Goal: Obtain resource: Obtain resource

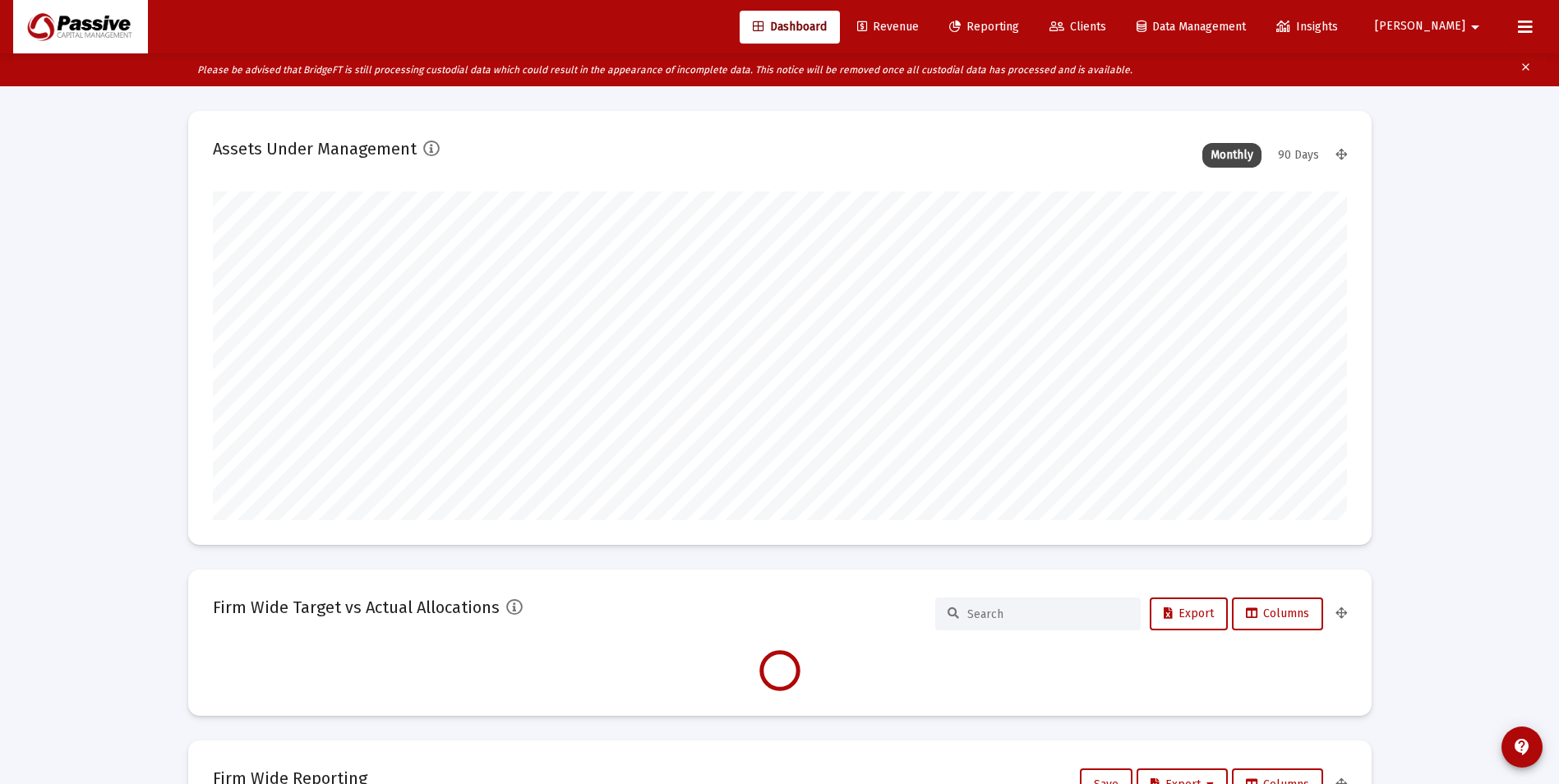
scroll to position [328, 611]
type input "[DATE]"
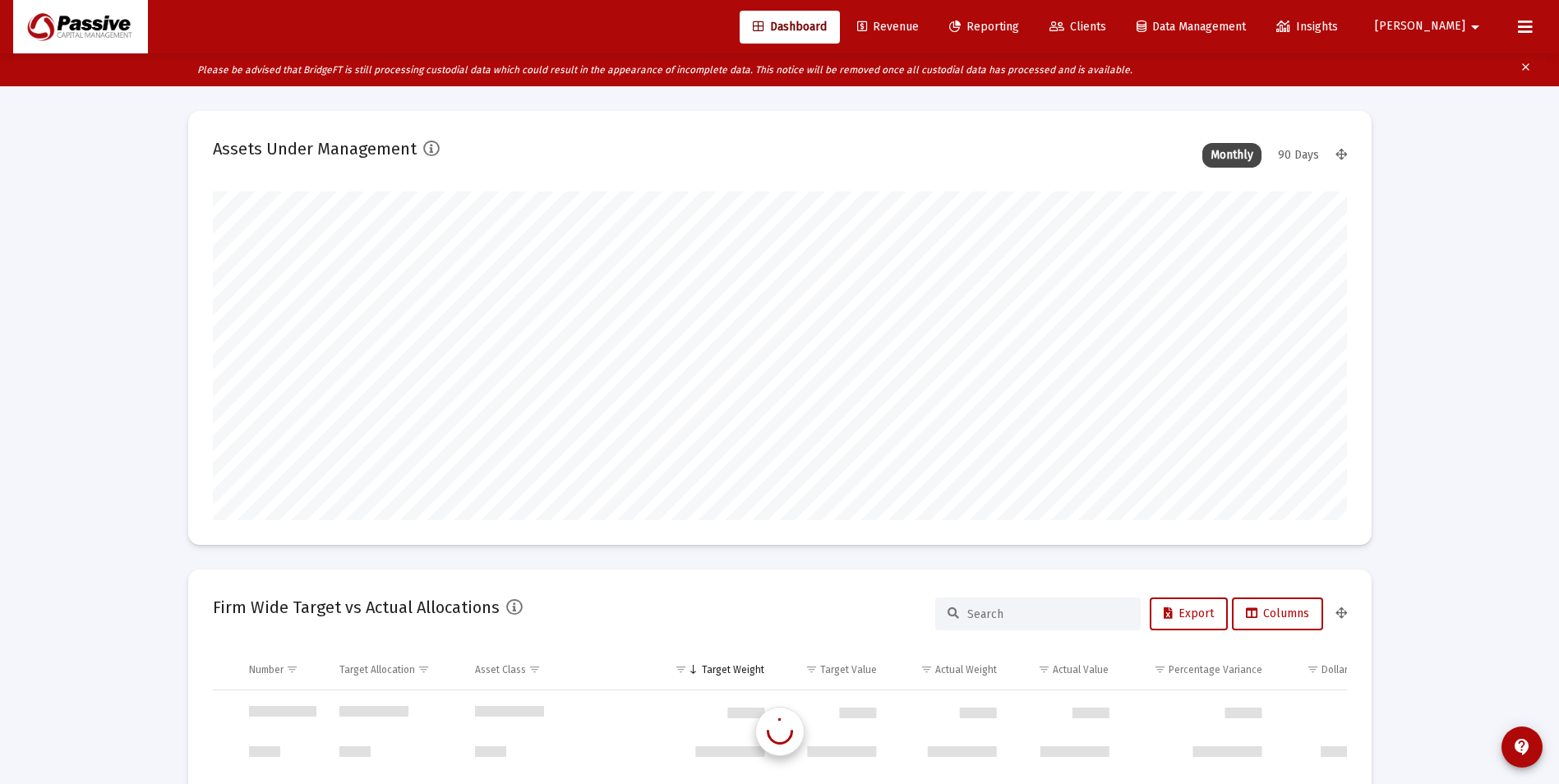
scroll to position [7099, 0]
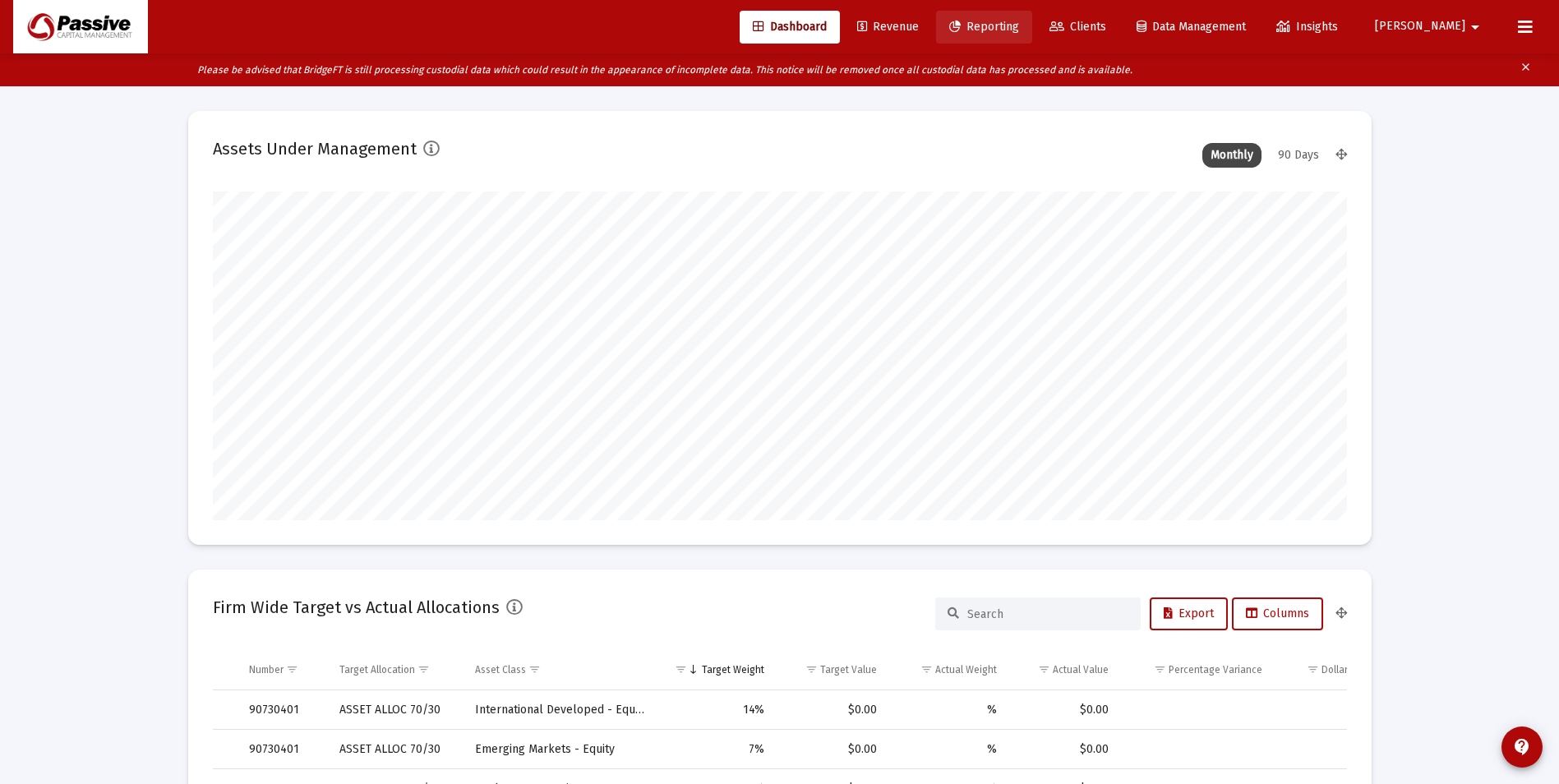
click at [1019, 29] on span "Reporting" at bounding box center [983, 26] width 70 height 14
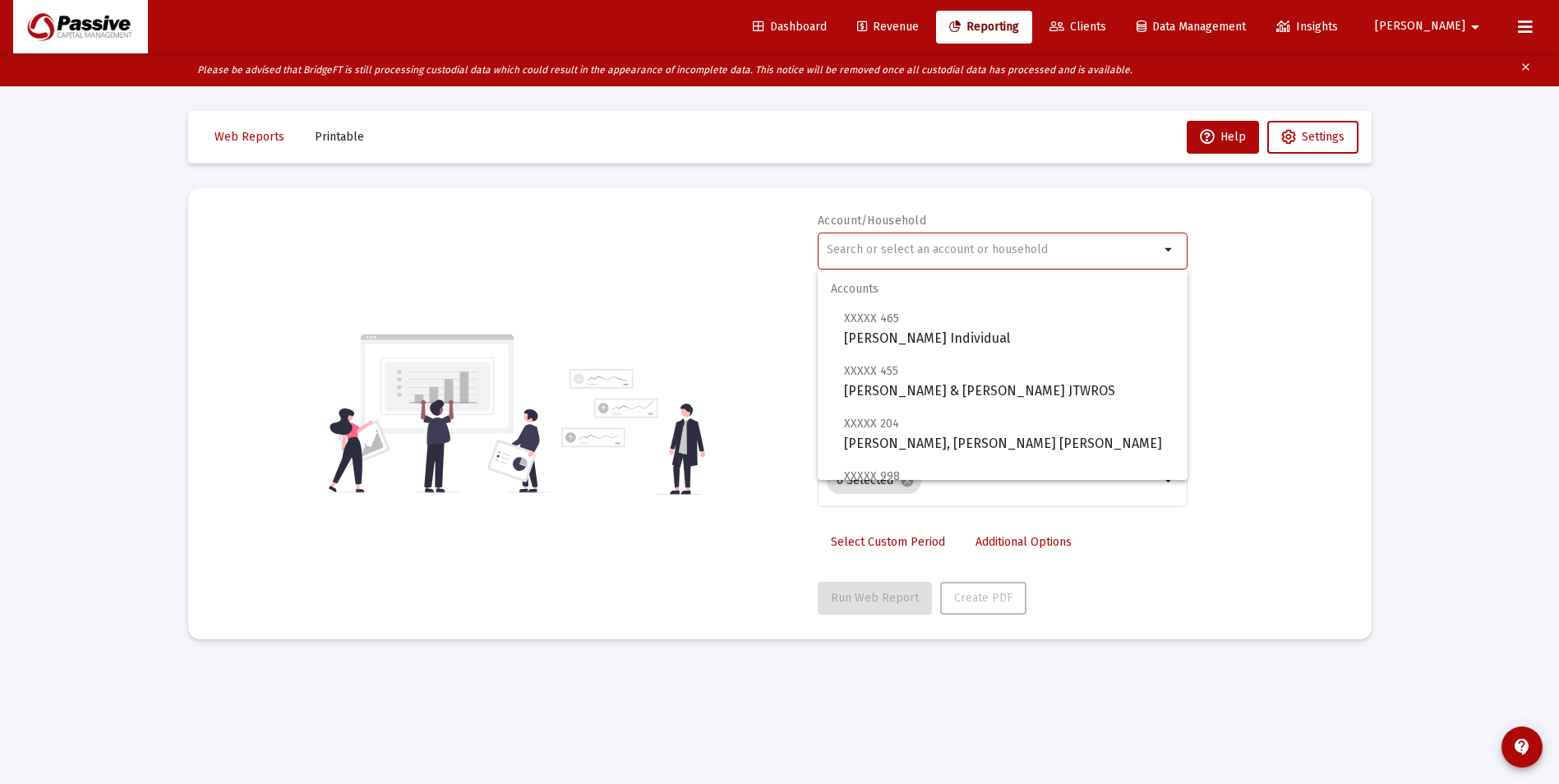
click at [901, 247] on input "text" at bounding box center [994, 250] width 333 height 13
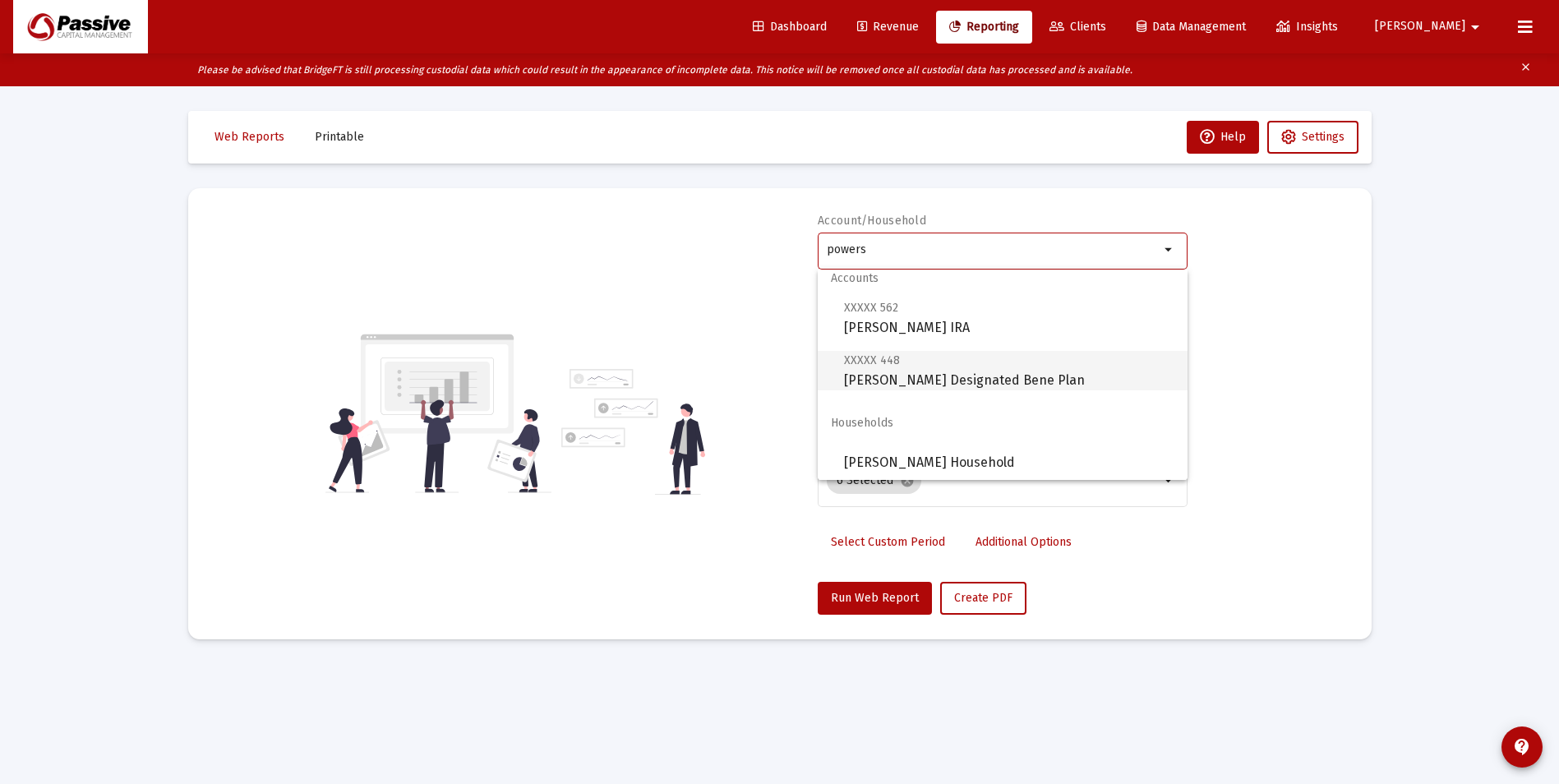
scroll to position [13, 0]
click at [954, 445] on span "[PERSON_NAME] Household" at bounding box center [1009, 460] width 330 height 39
type input "[PERSON_NAME] Household"
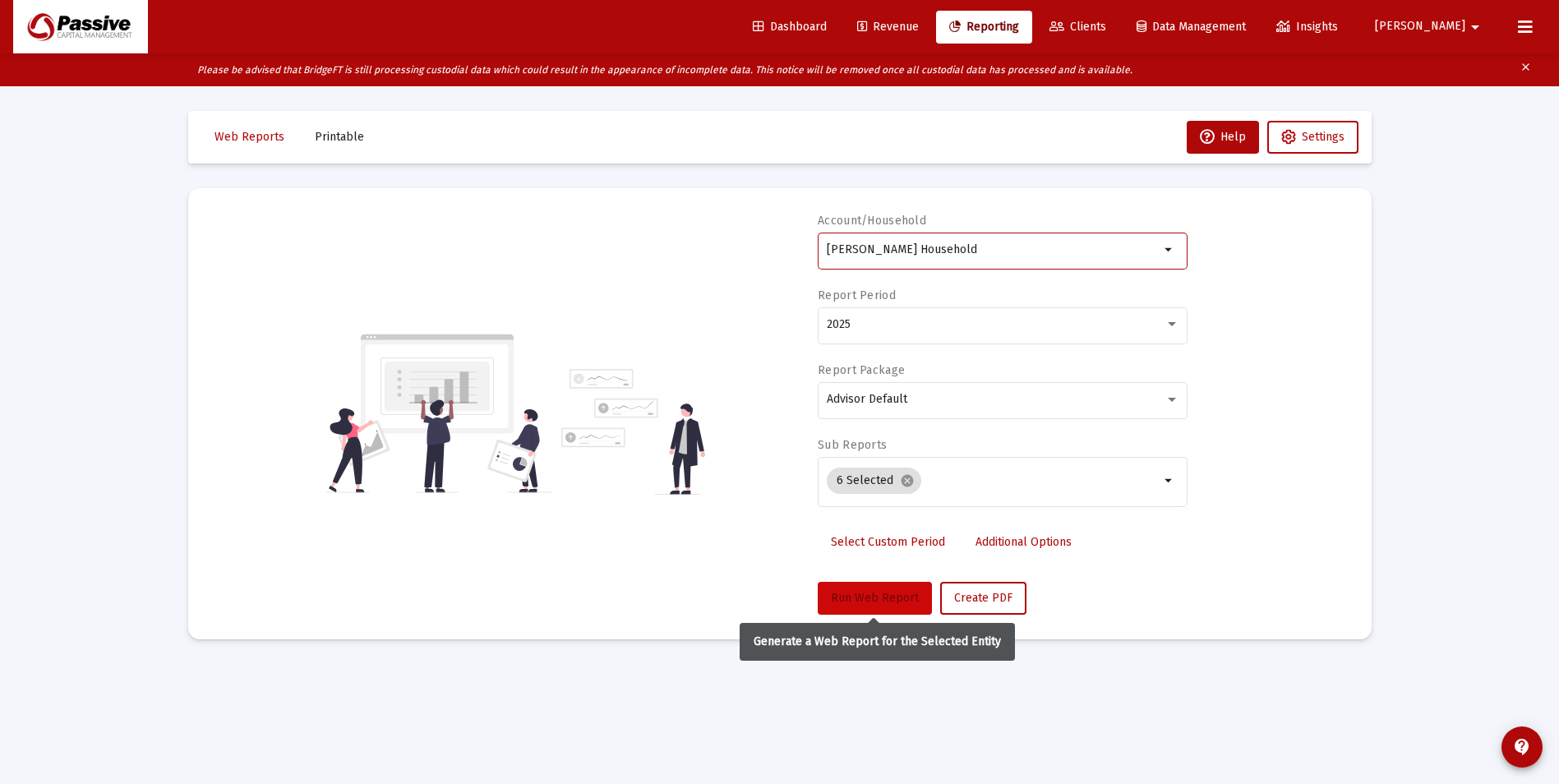
click at [892, 595] on span "Run Web Report" at bounding box center [875, 597] width 88 height 14
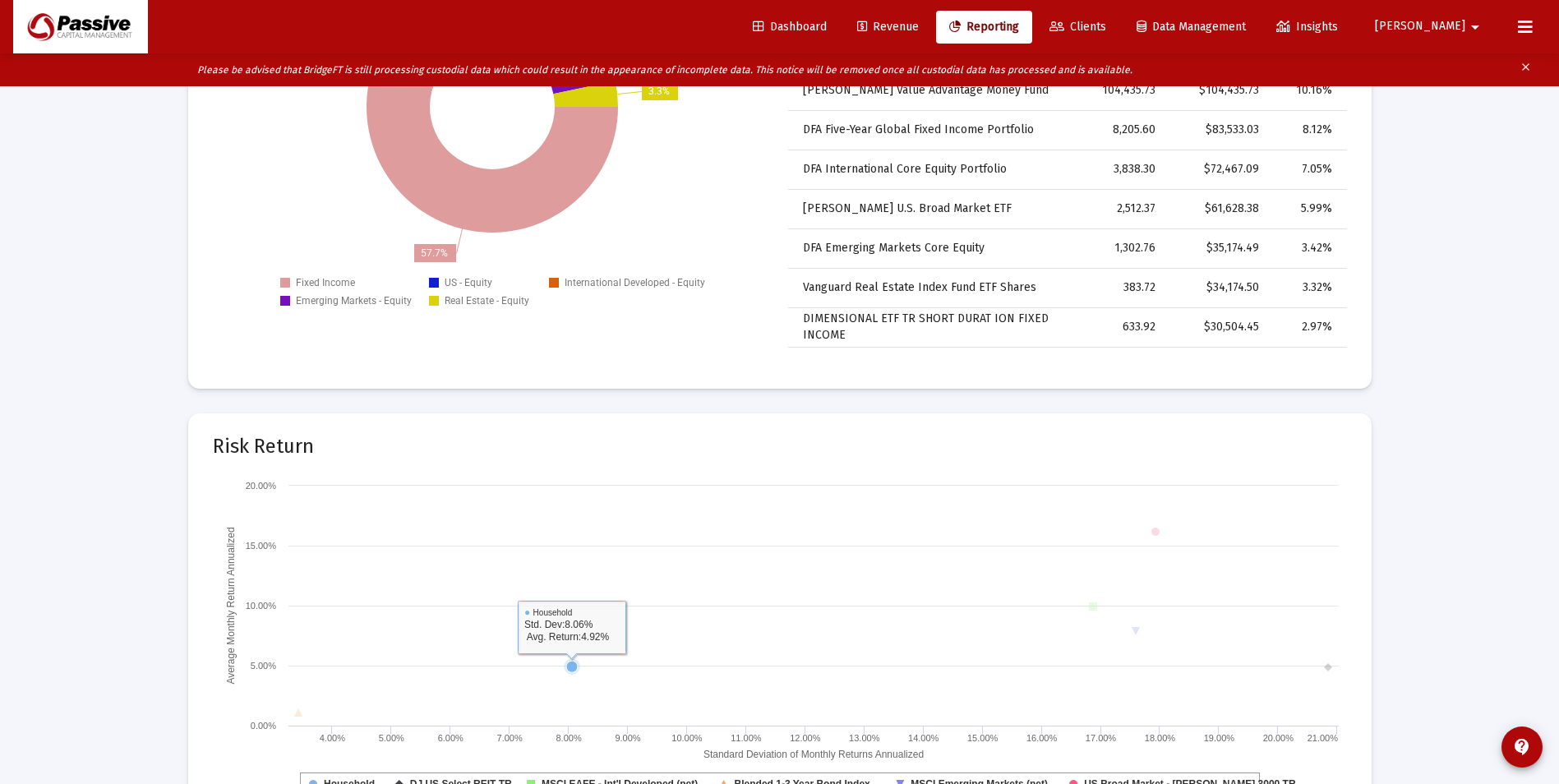
scroll to position [2399, 0]
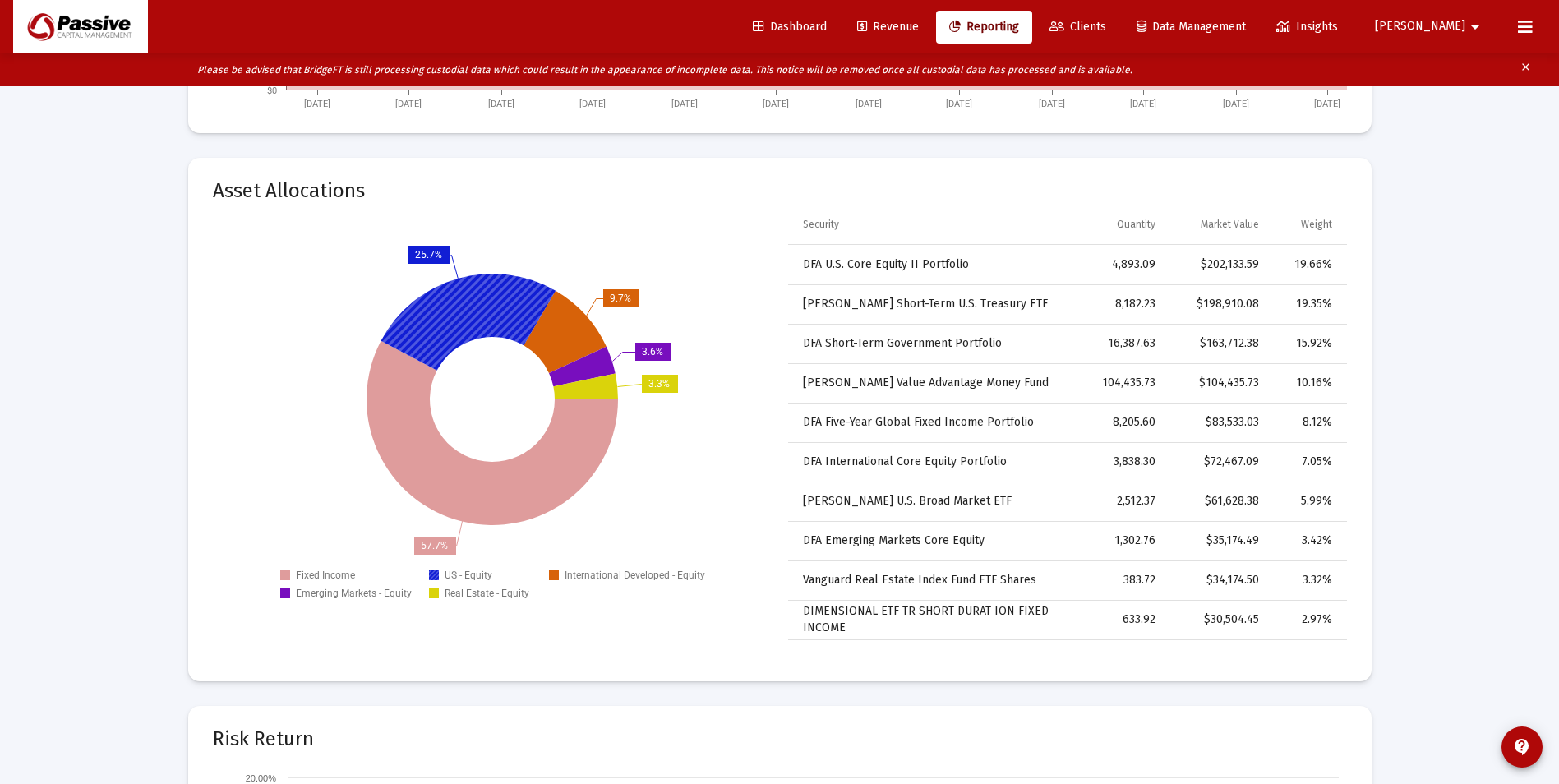
click at [445, 329] on icon at bounding box center [468, 322] width 174 height 97
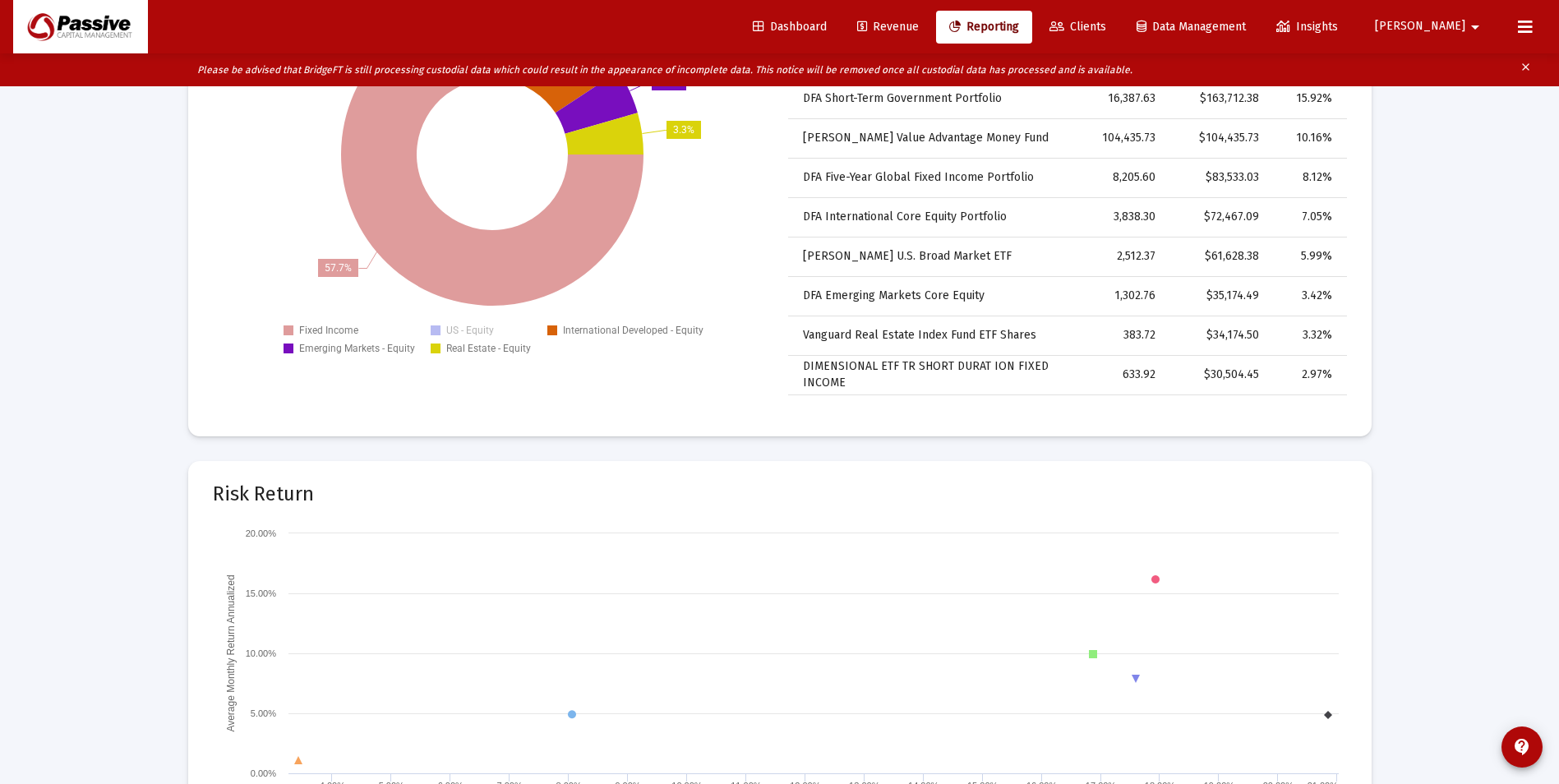
scroll to position [2235, 0]
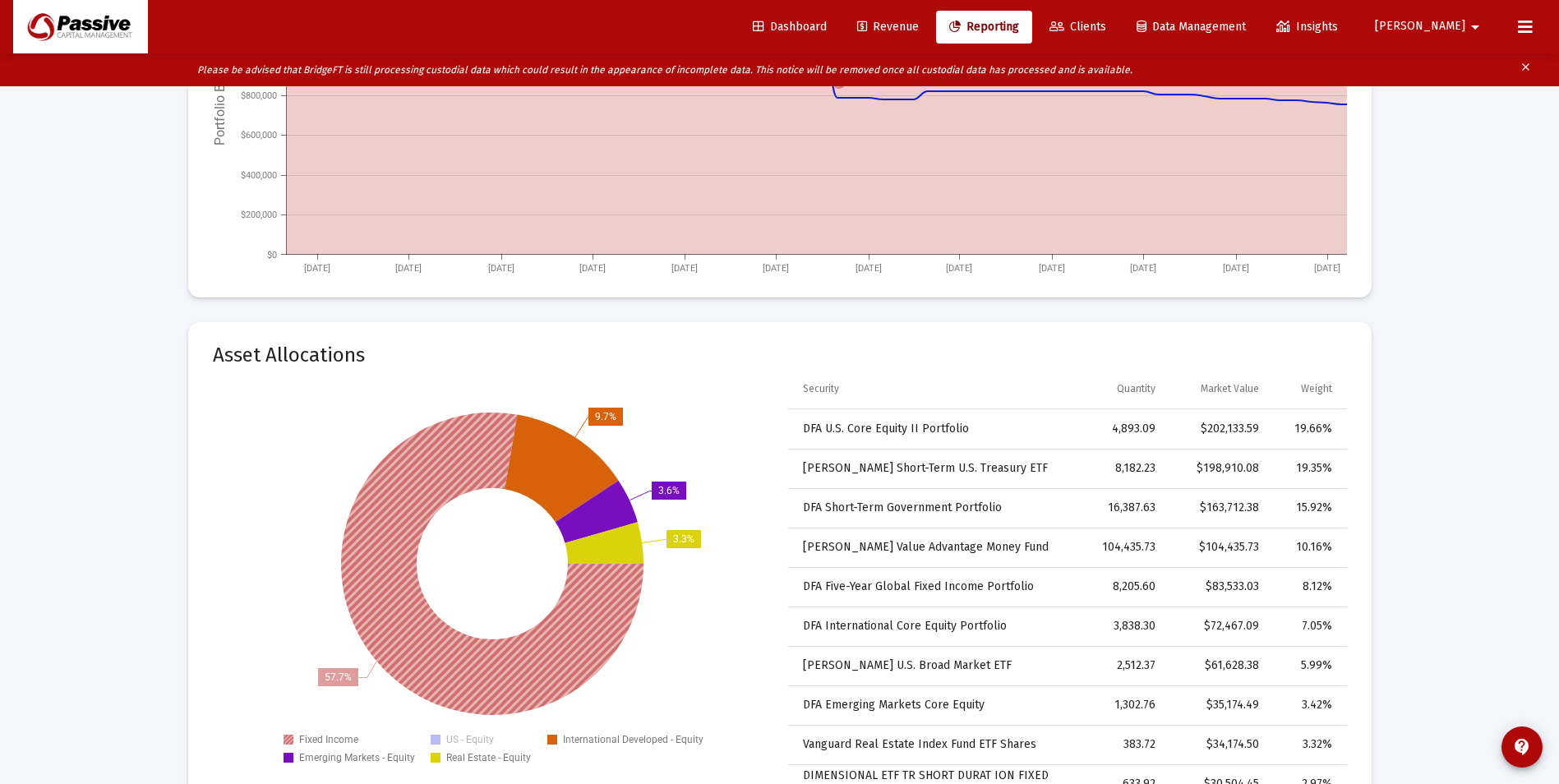
drag, startPoint x: 365, startPoint y: 579, endPoint x: 178, endPoint y: 544, distance: 190.2
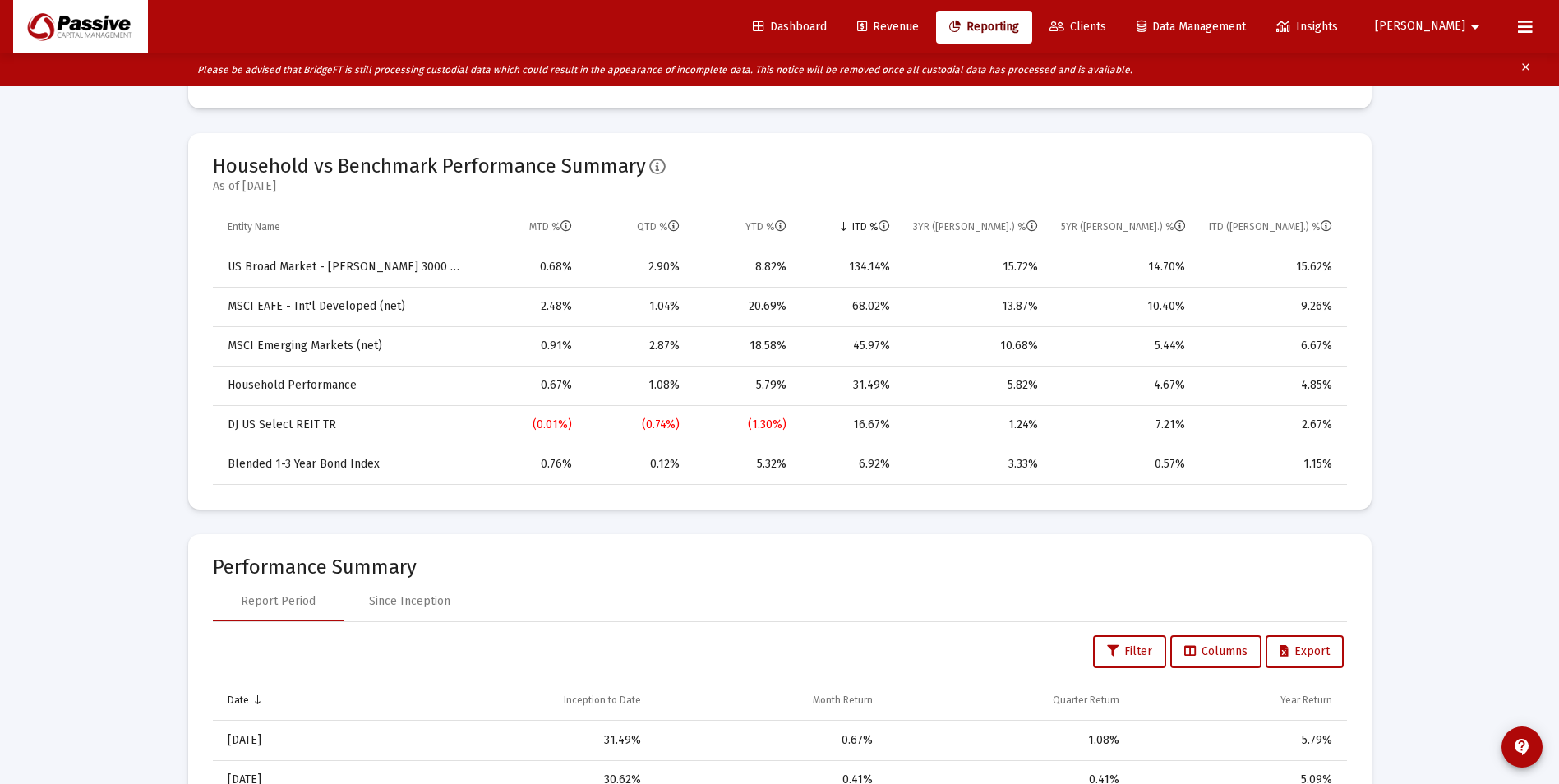
scroll to position [1002, 0]
drag, startPoint x: 957, startPoint y: 16, endPoint x: 969, endPoint y: 11, distance: 13.0
click at [932, 13] on link "Revenue" at bounding box center [888, 26] width 88 height 33
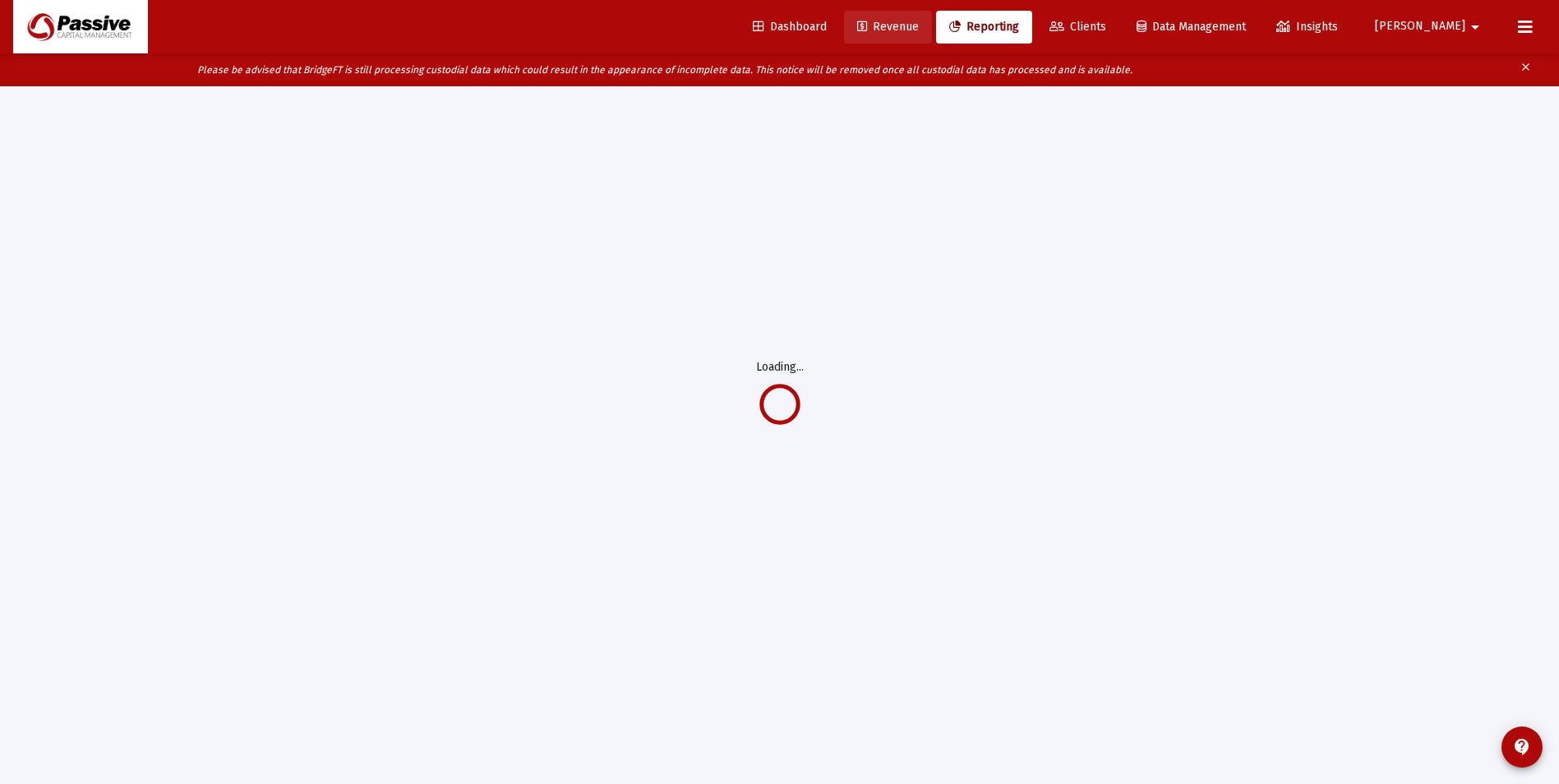
click at [919, 32] on span "Revenue" at bounding box center [888, 26] width 62 height 14
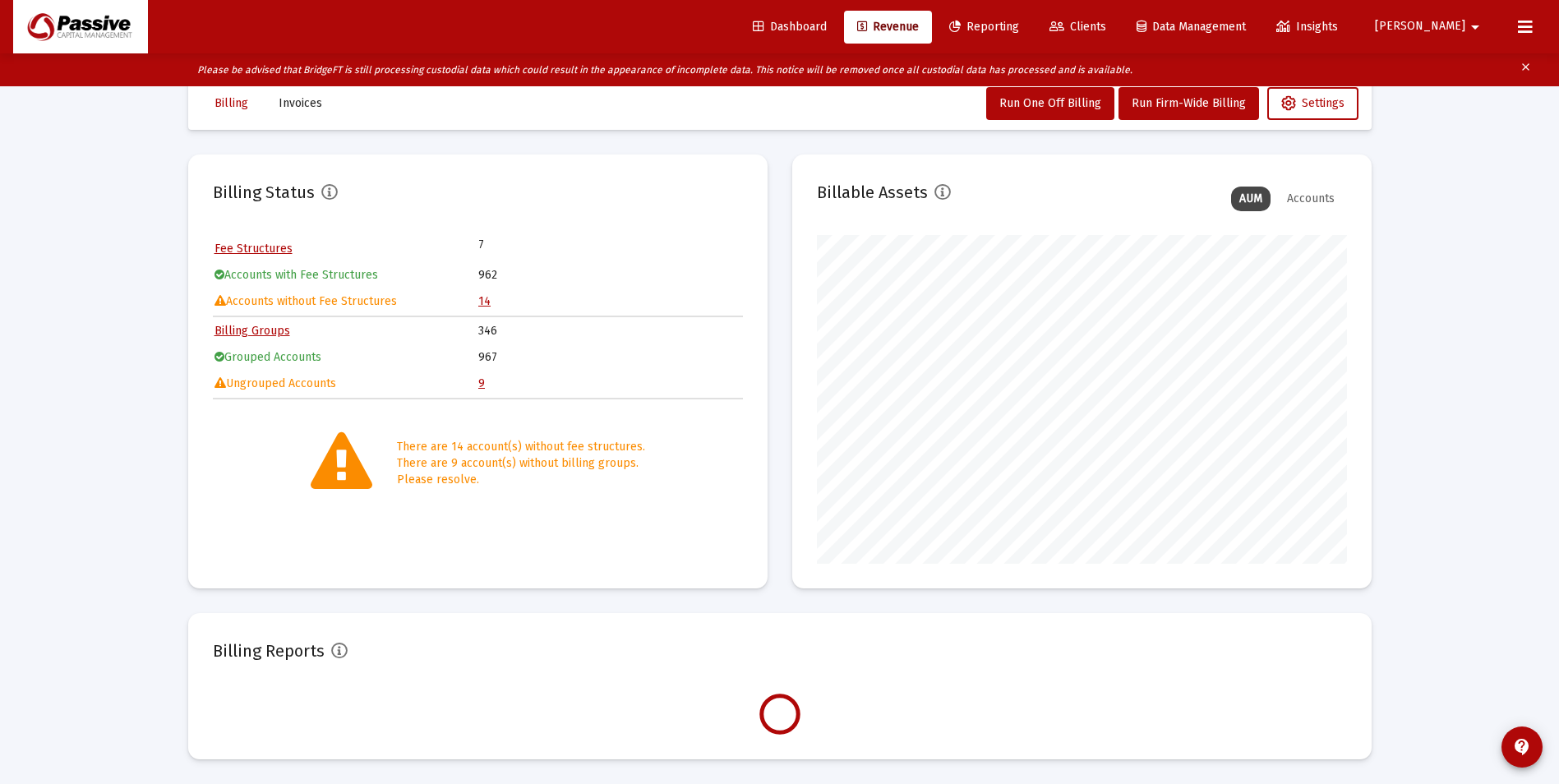
scroll to position [328, 530]
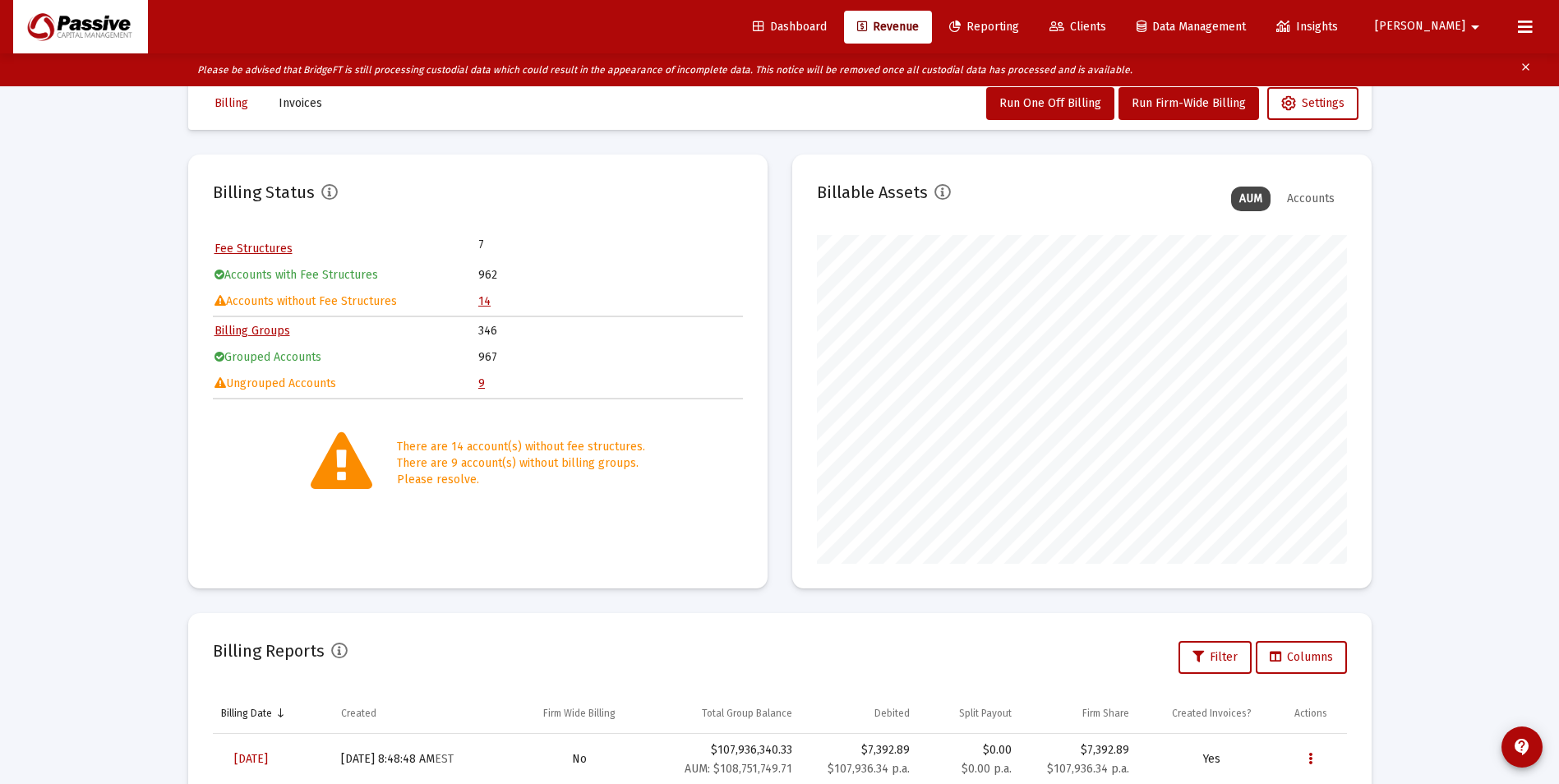
click at [483, 301] on link "14" at bounding box center [484, 300] width 12 height 14
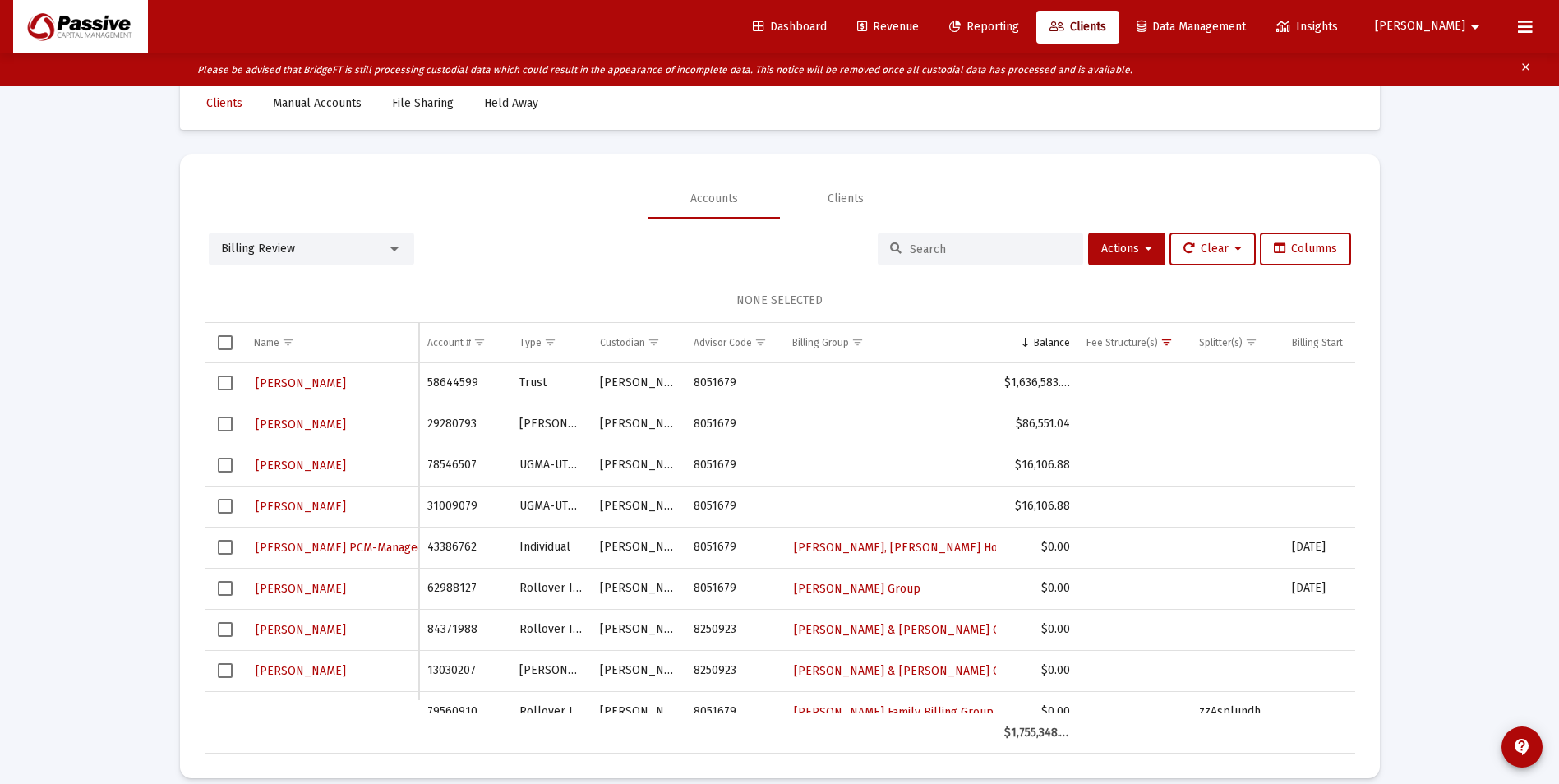
click at [919, 28] on span "Revenue" at bounding box center [888, 26] width 62 height 14
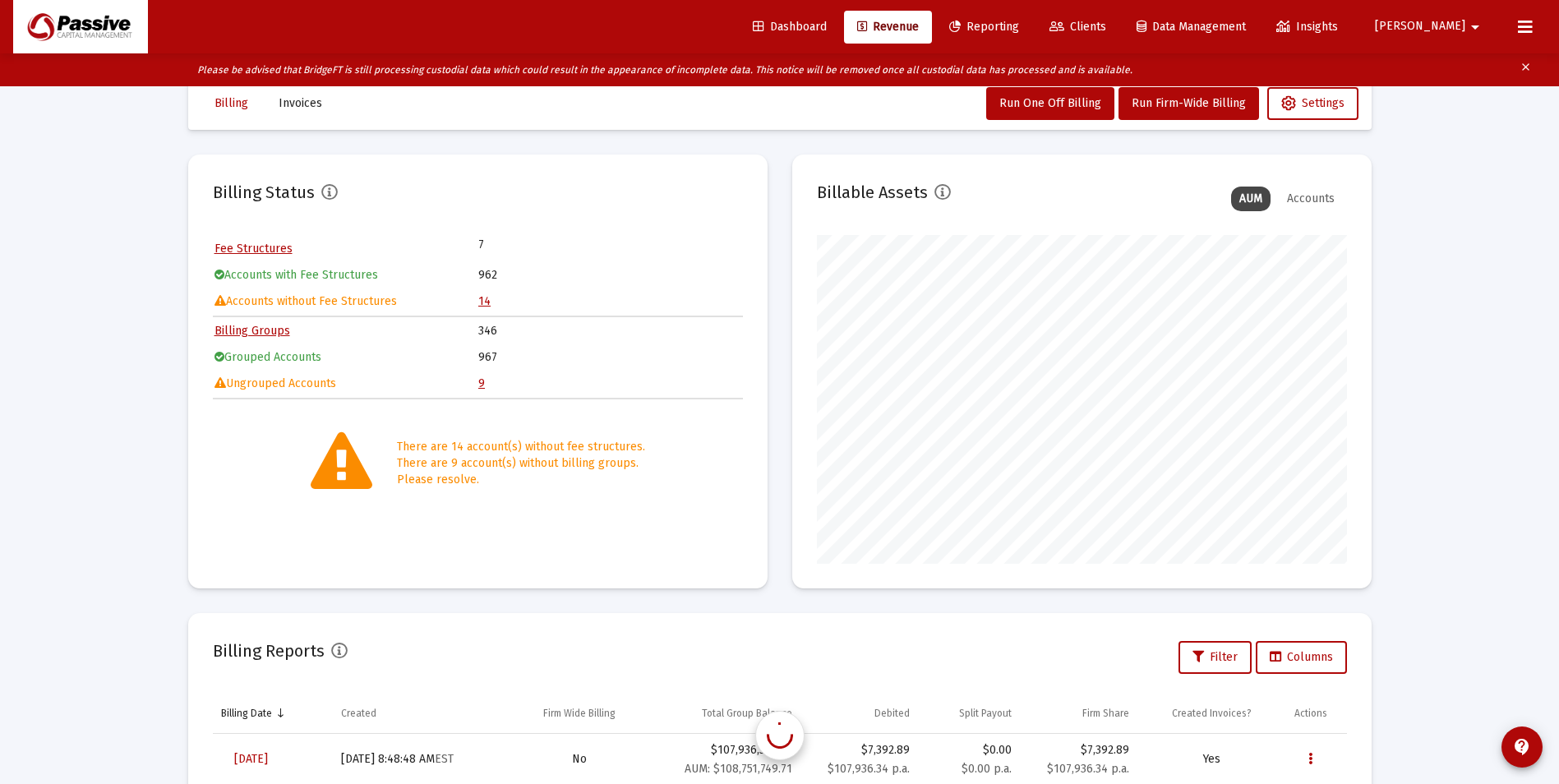
scroll to position [328, 530]
click at [1019, 28] on span "Reporting" at bounding box center [983, 26] width 70 height 14
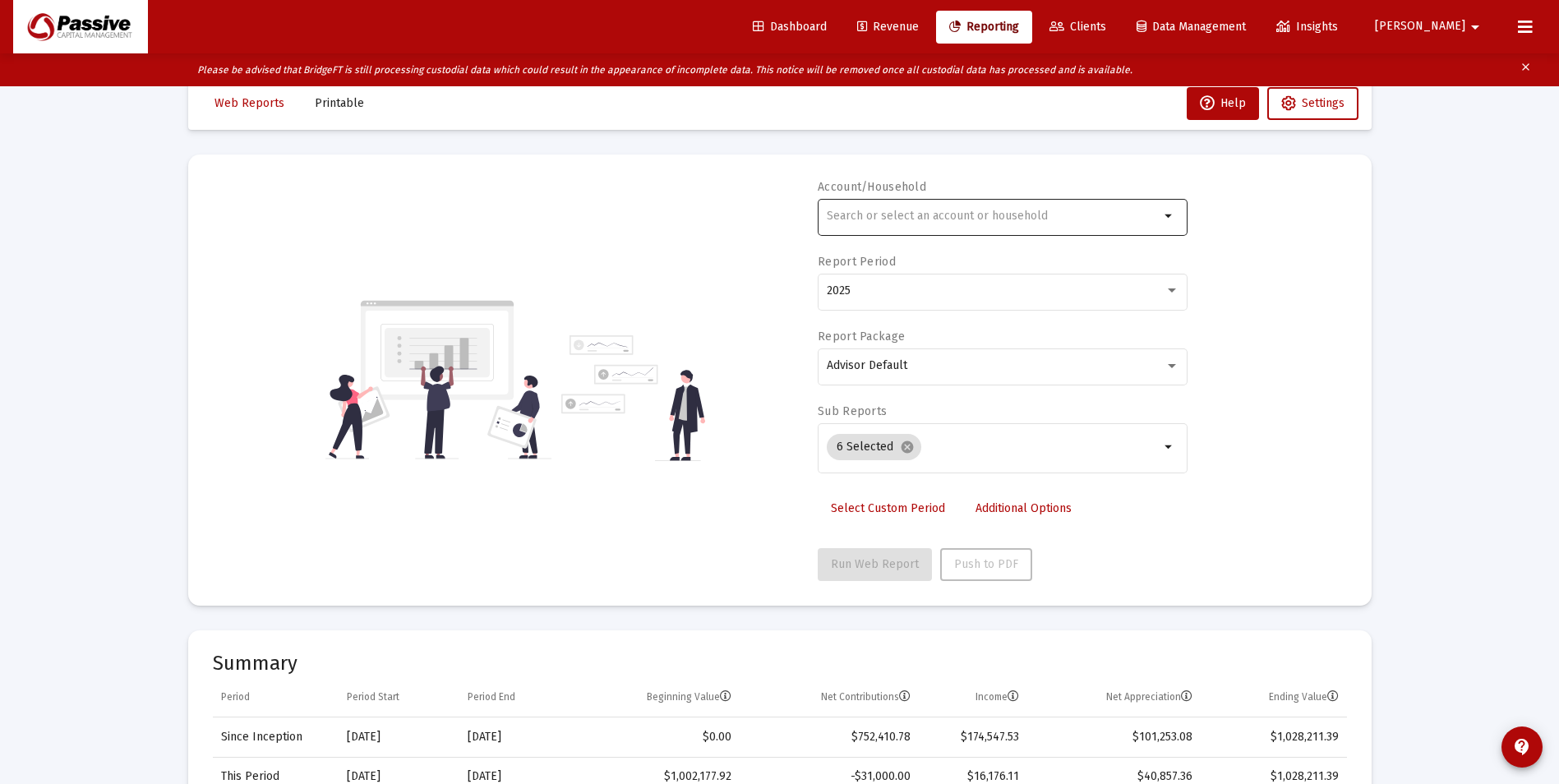
click at [968, 227] on div at bounding box center [994, 215] width 333 height 40
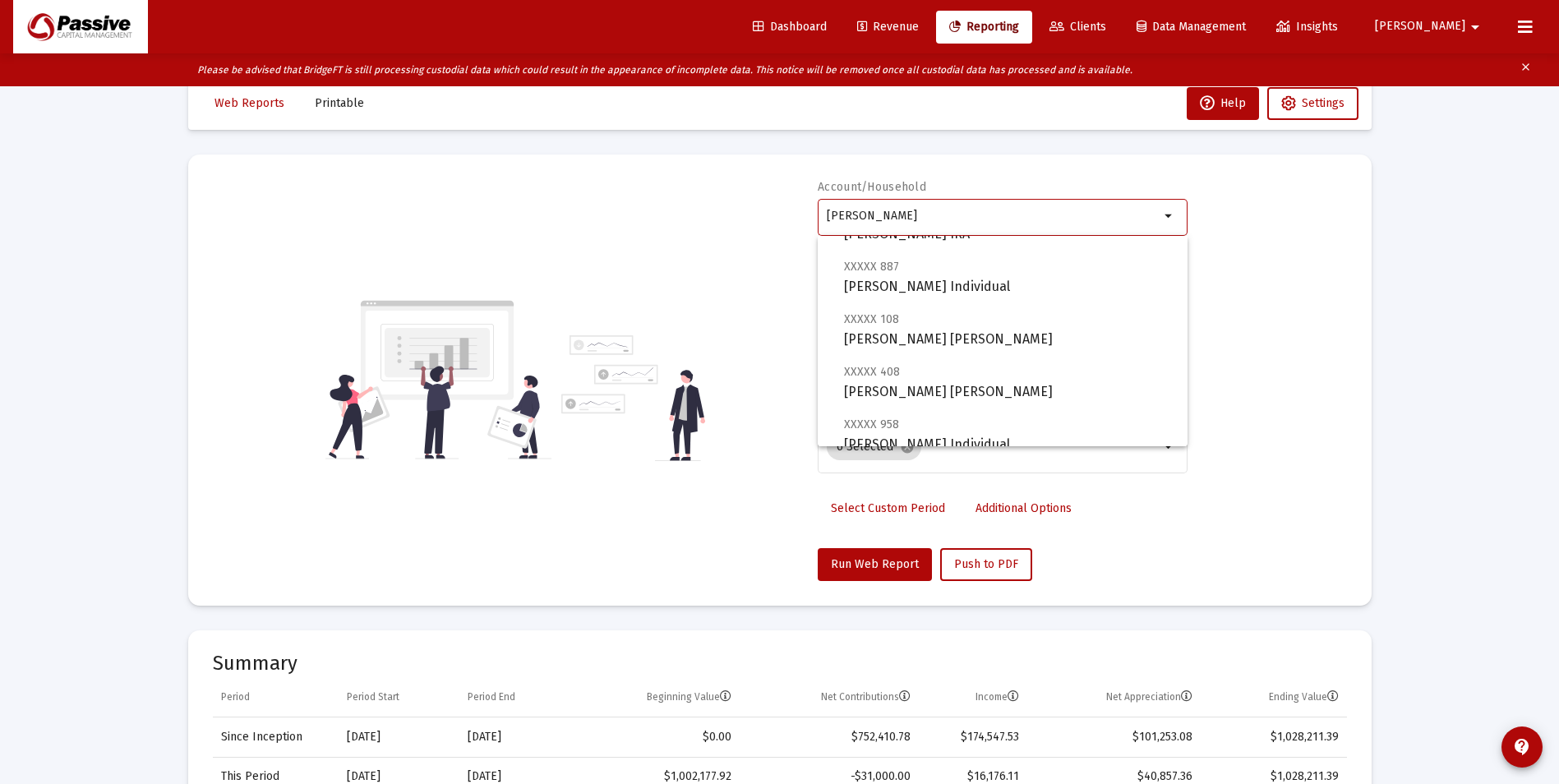
scroll to position [500, 0]
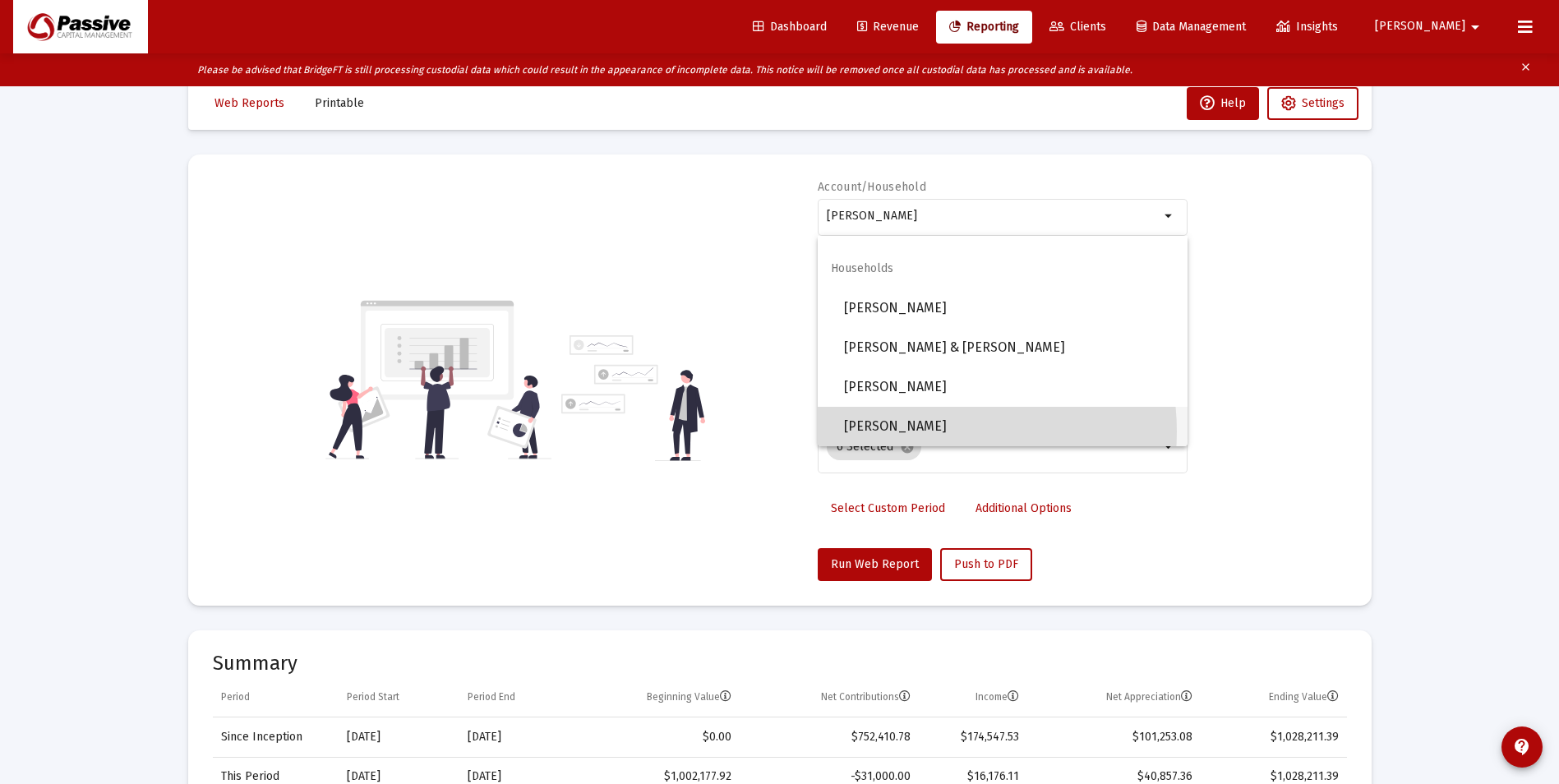
drag, startPoint x: 938, startPoint y: 431, endPoint x: 941, endPoint y: 510, distance: 79.1
click at [939, 431] on span "[PERSON_NAME]" at bounding box center [1009, 427] width 330 height 39
type input "[PERSON_NAME]"
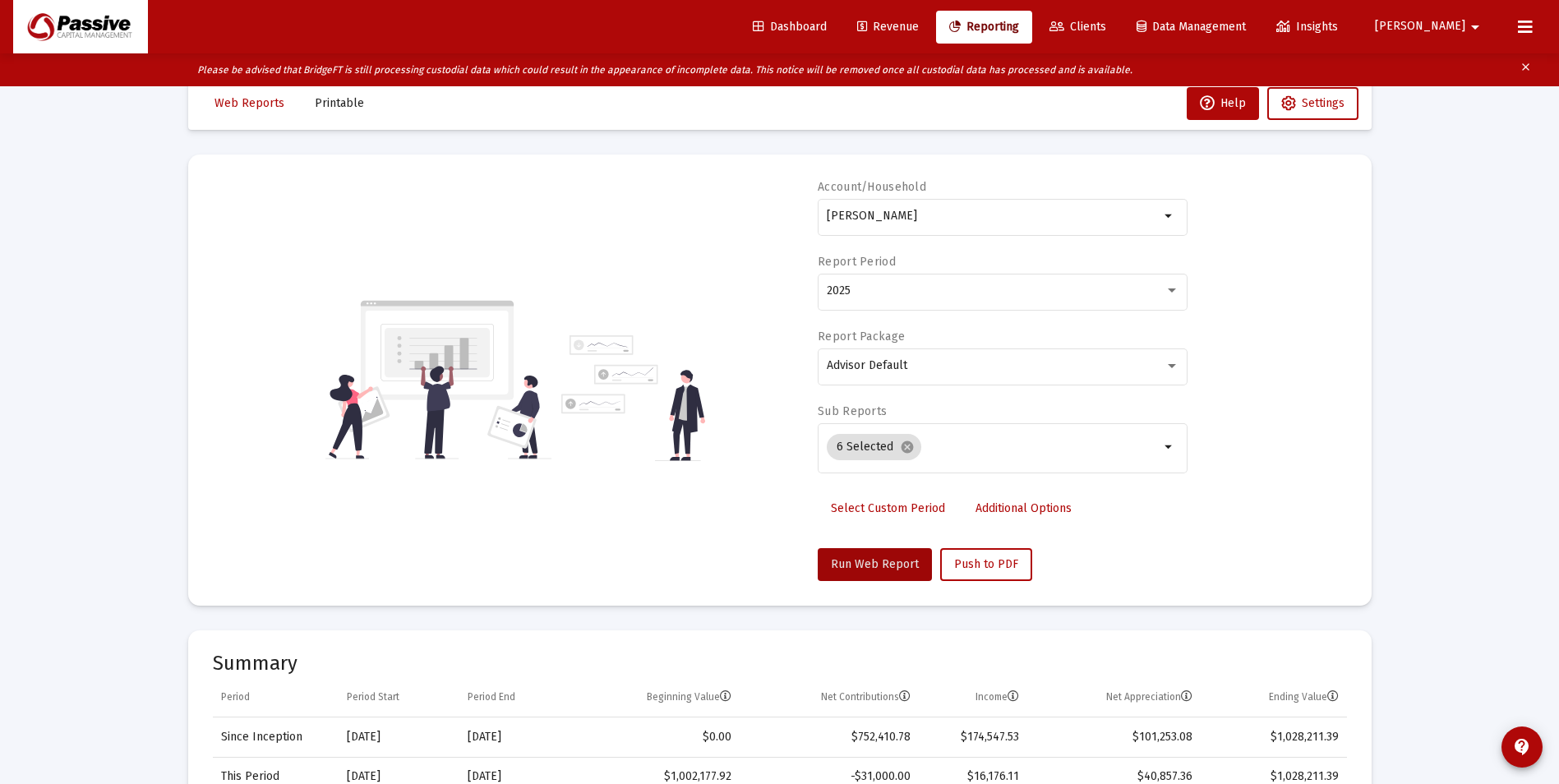
click at [907, 544] on div "Account/Household [PERSON_NAME] Household arrow_drop_down Report Period 2025 Re…" at bounding box center [1002, 379] width 370 height 401
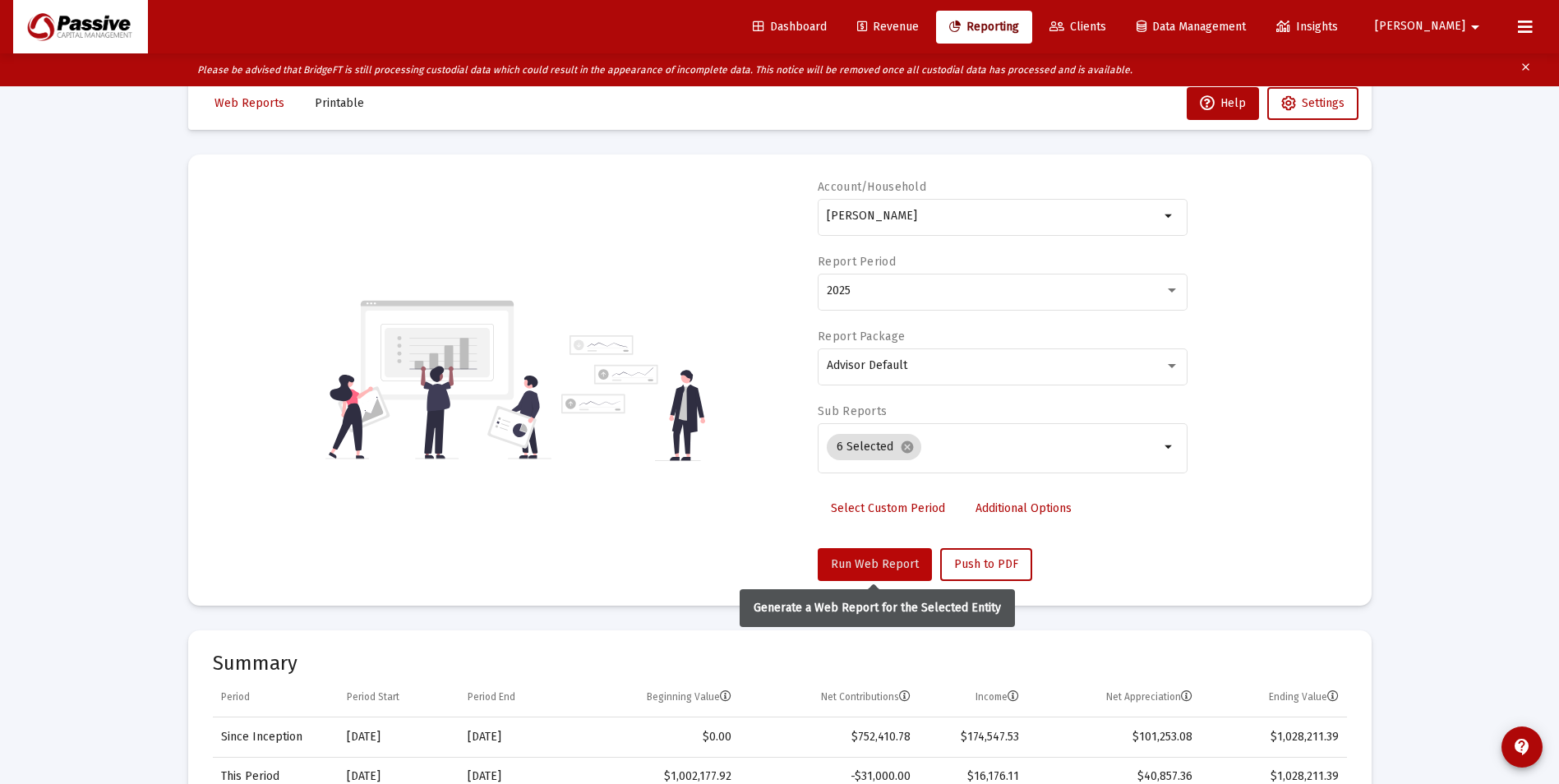
click at [896, 561] on span "Run Web Report" at bounding box center [875, 563] width 88 height 14
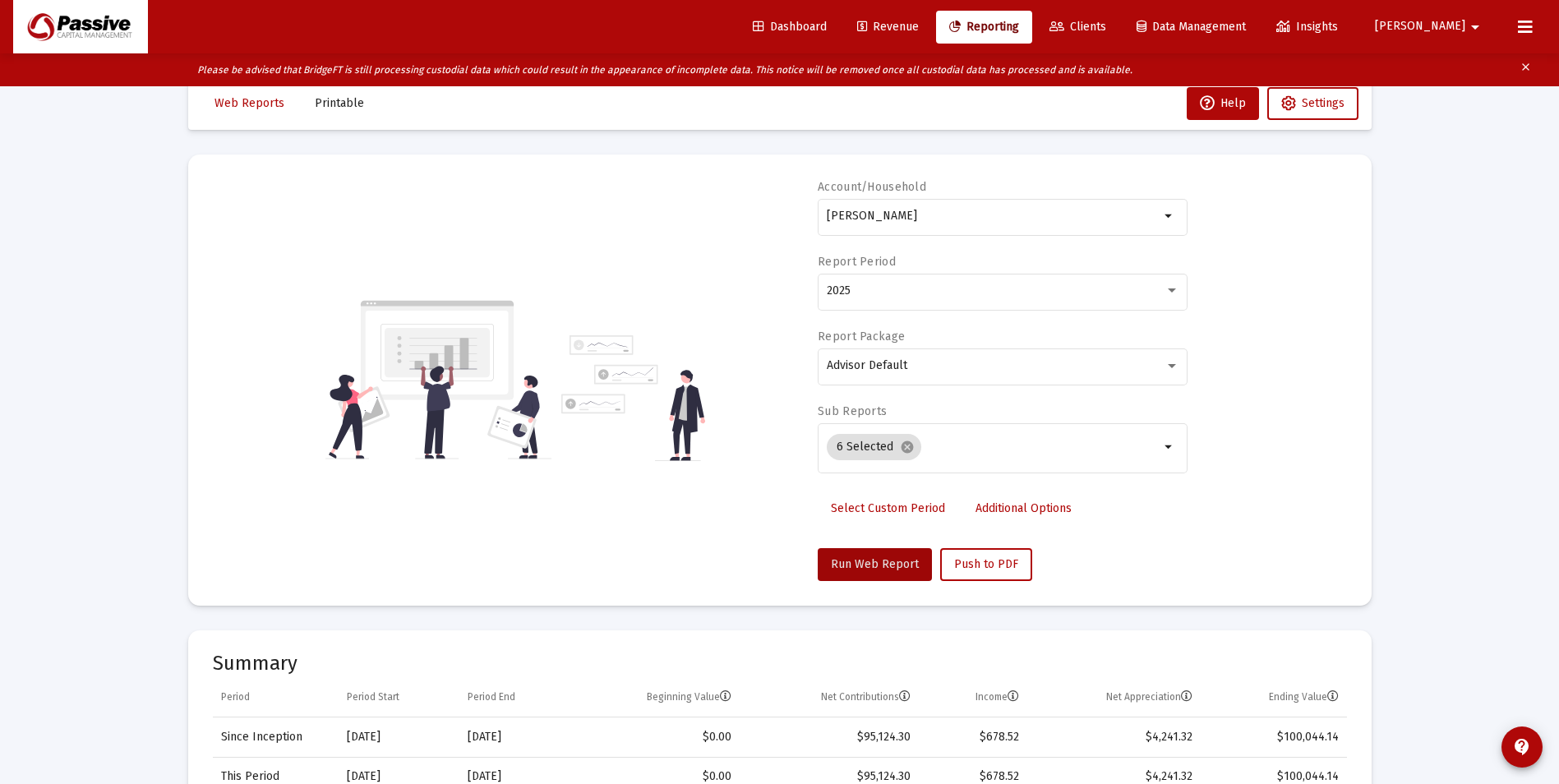
scroll to position [0, 0]
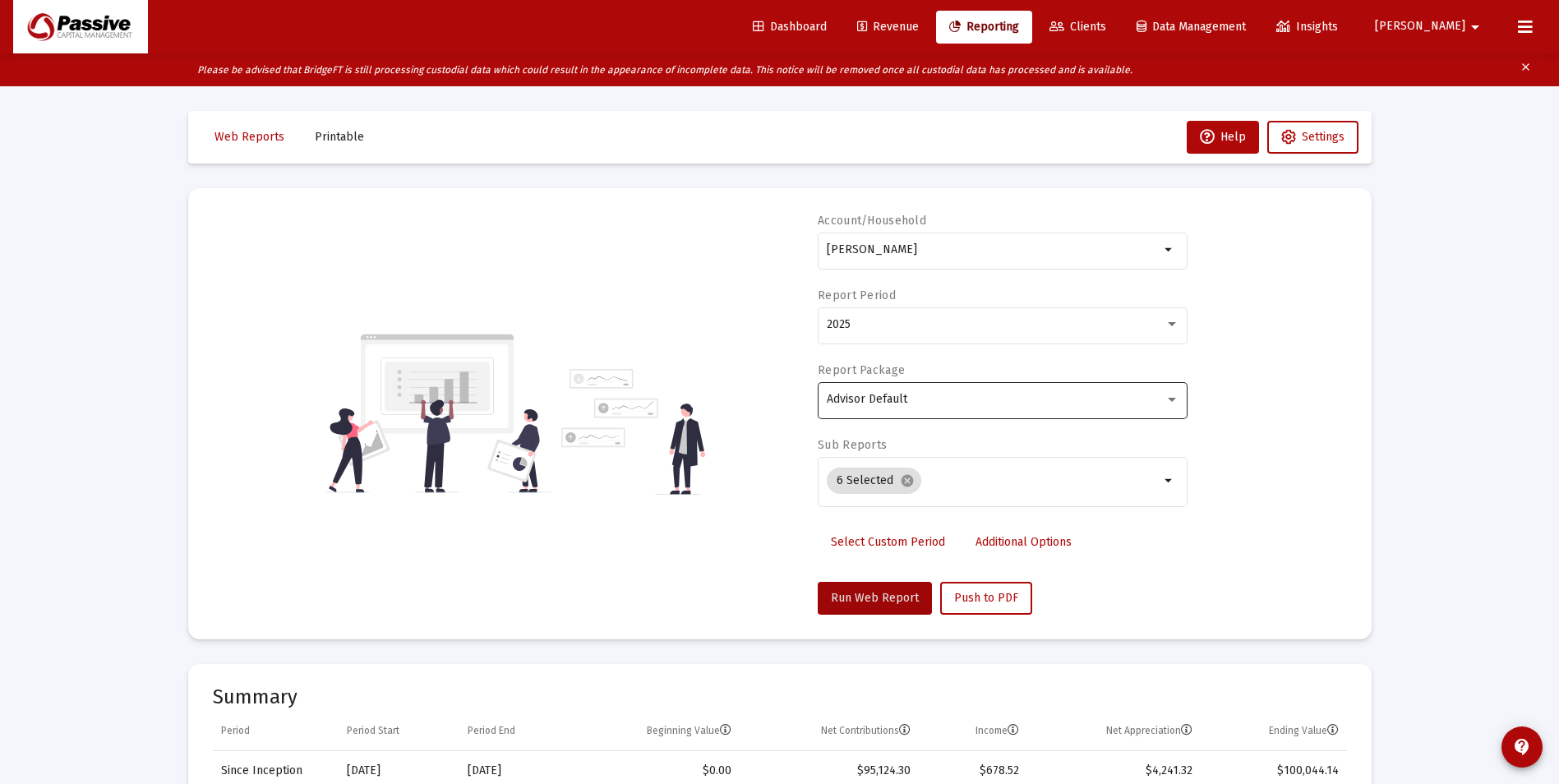
click at [922, 408] on div "Advisor Default" at bounding box center [1003, 399] width 353 height 40
click at [872, 340] on div at bounding box center [780, 392] width 1559 height 784
click at [871, 338] on div "2025" at bounding box center [1003, 324] width 353 height 40
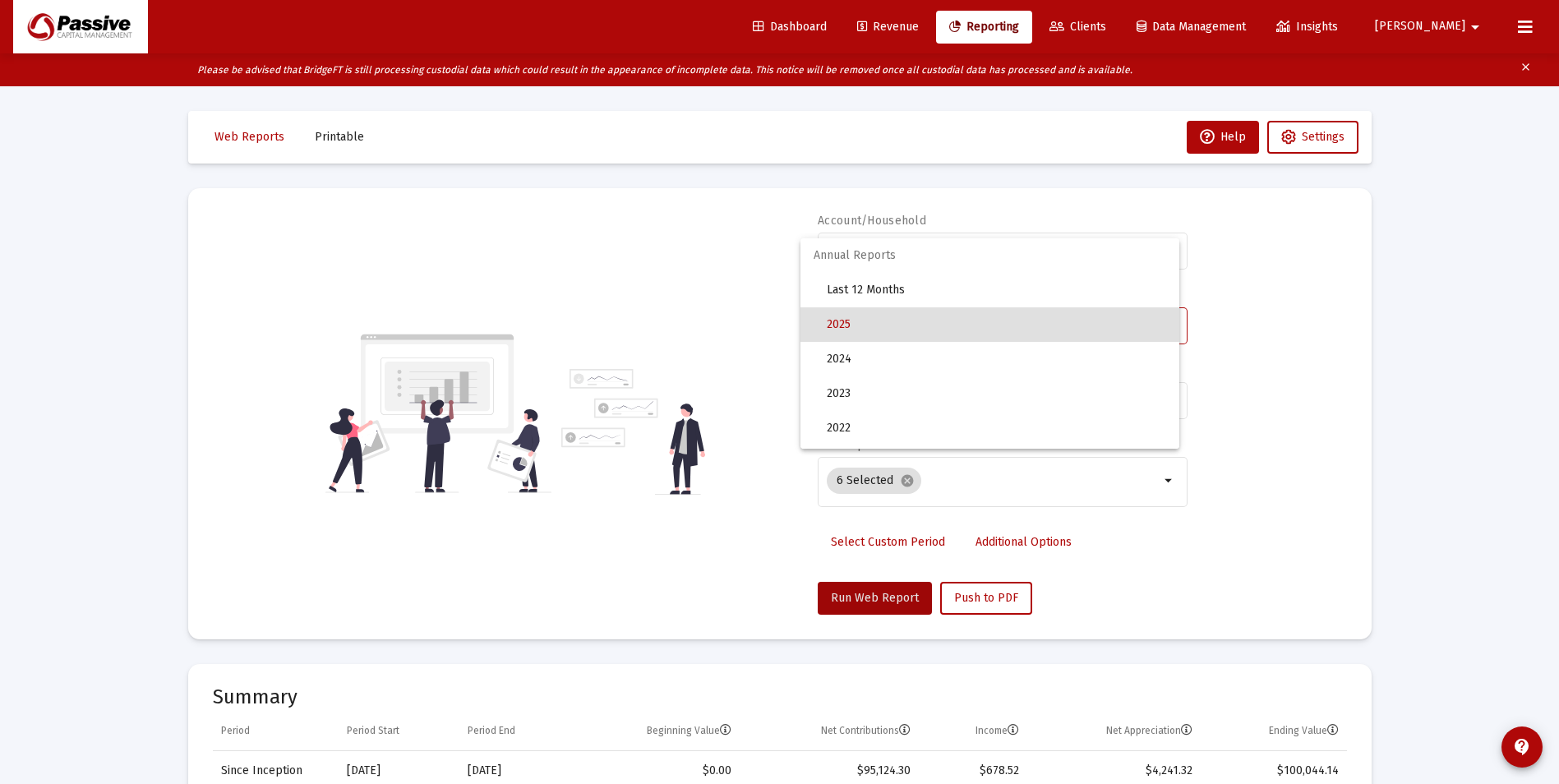
click at [1322, 370] on div at bounding box center [780, 392] width 1559 height 784
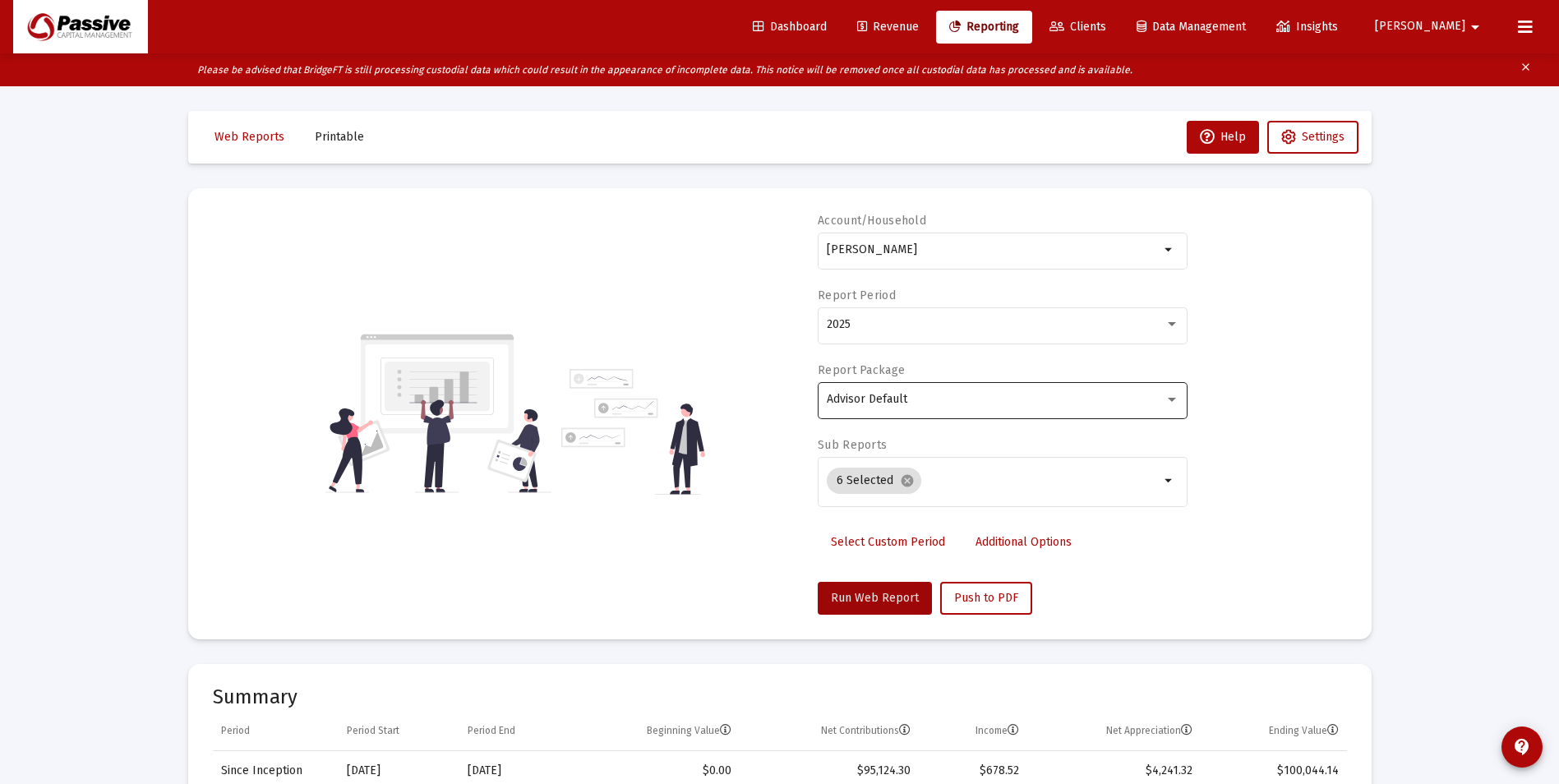
click at [947, 399] on div "Advisor Default" at bounding box center [996, 399] width 338 height 13
click at [969, 338] on div at bounding box center [780, 392] width 1559 height 784
click at [969, 336] on div "2025" at bounding box center [1003, 324] width 353 height 40
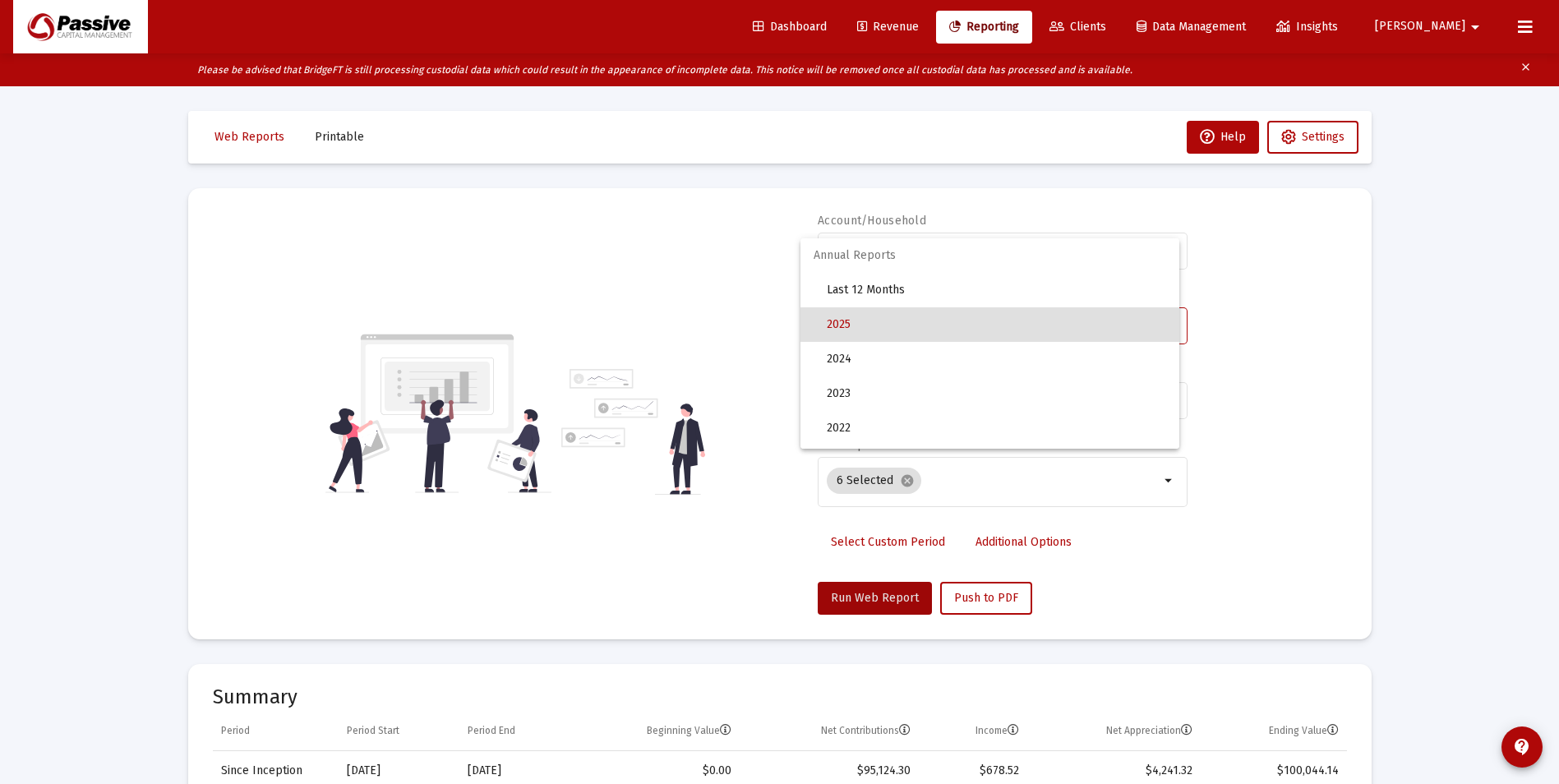
click at [1367, 353] on div at bounding box center [780, 392] width 1559 height 784
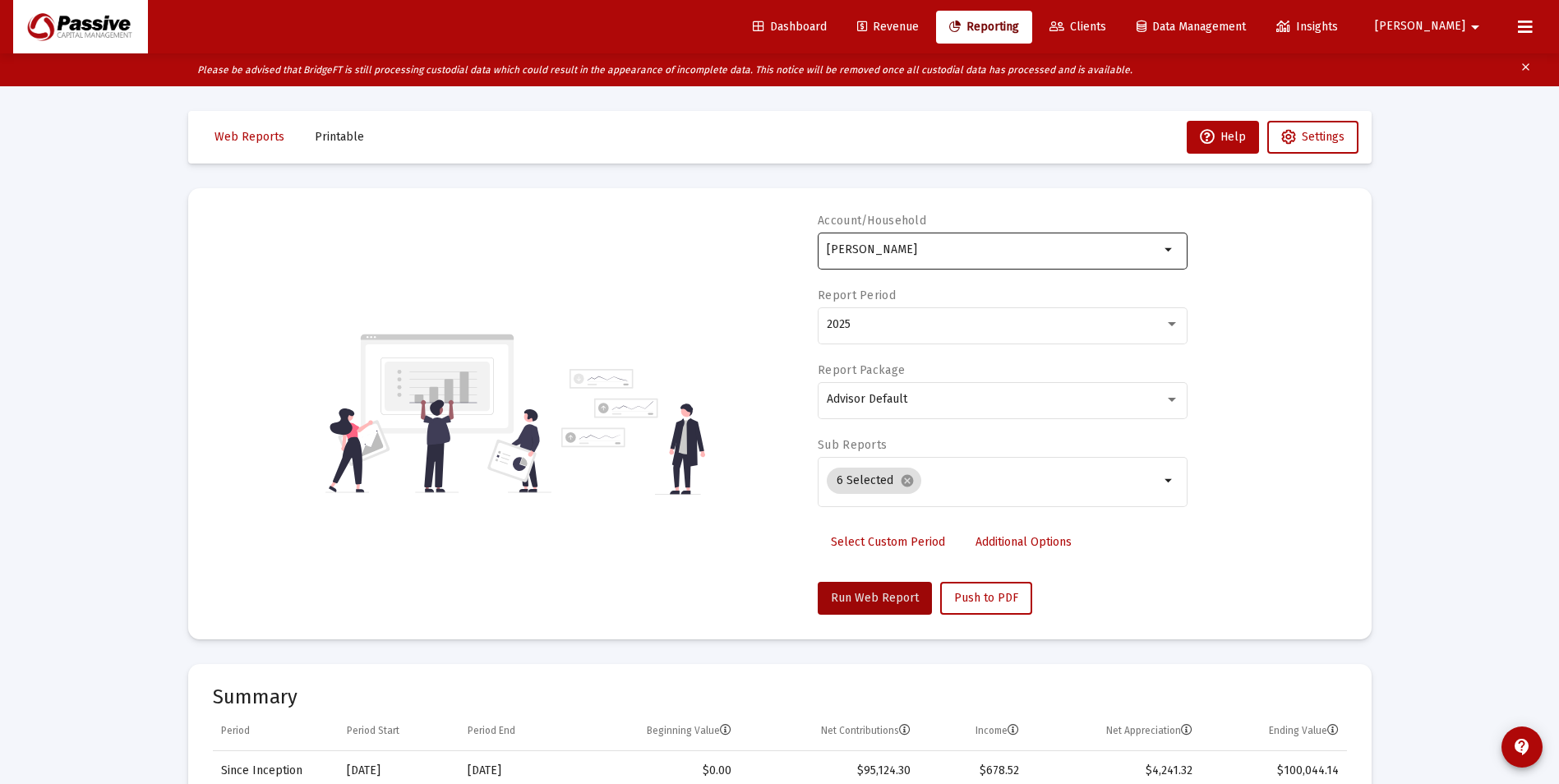
click at [1048, 268] on div "[PERSON_NAME]" at bounding box center [994, 249] width 333 height 40
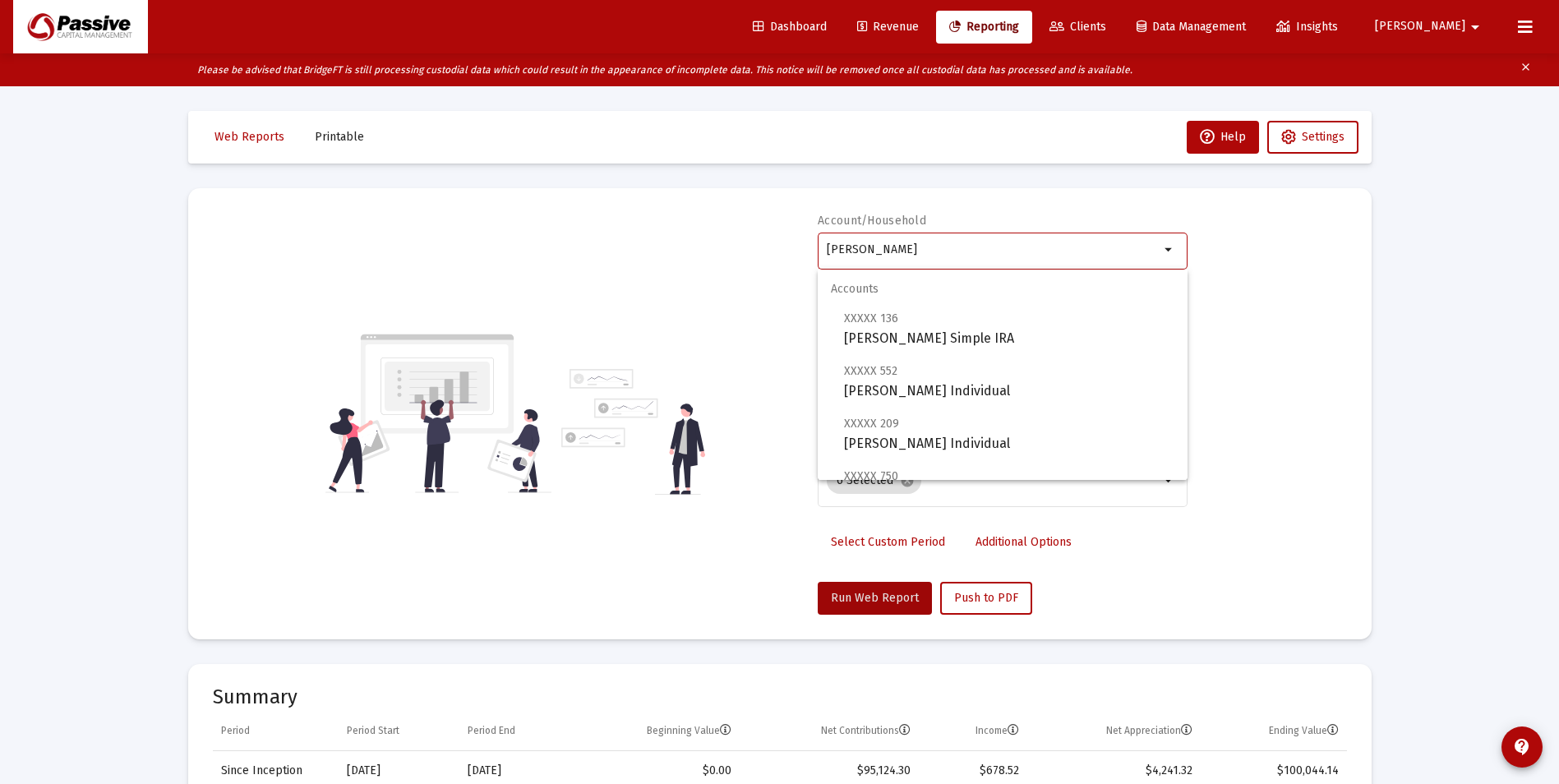
click at [1278, 313] on div "Account/Household [PERSON_NAME] Household arrow_drop_down Report Period 2025 Re…" at bounding box center [780, 413] width 1134 height 401
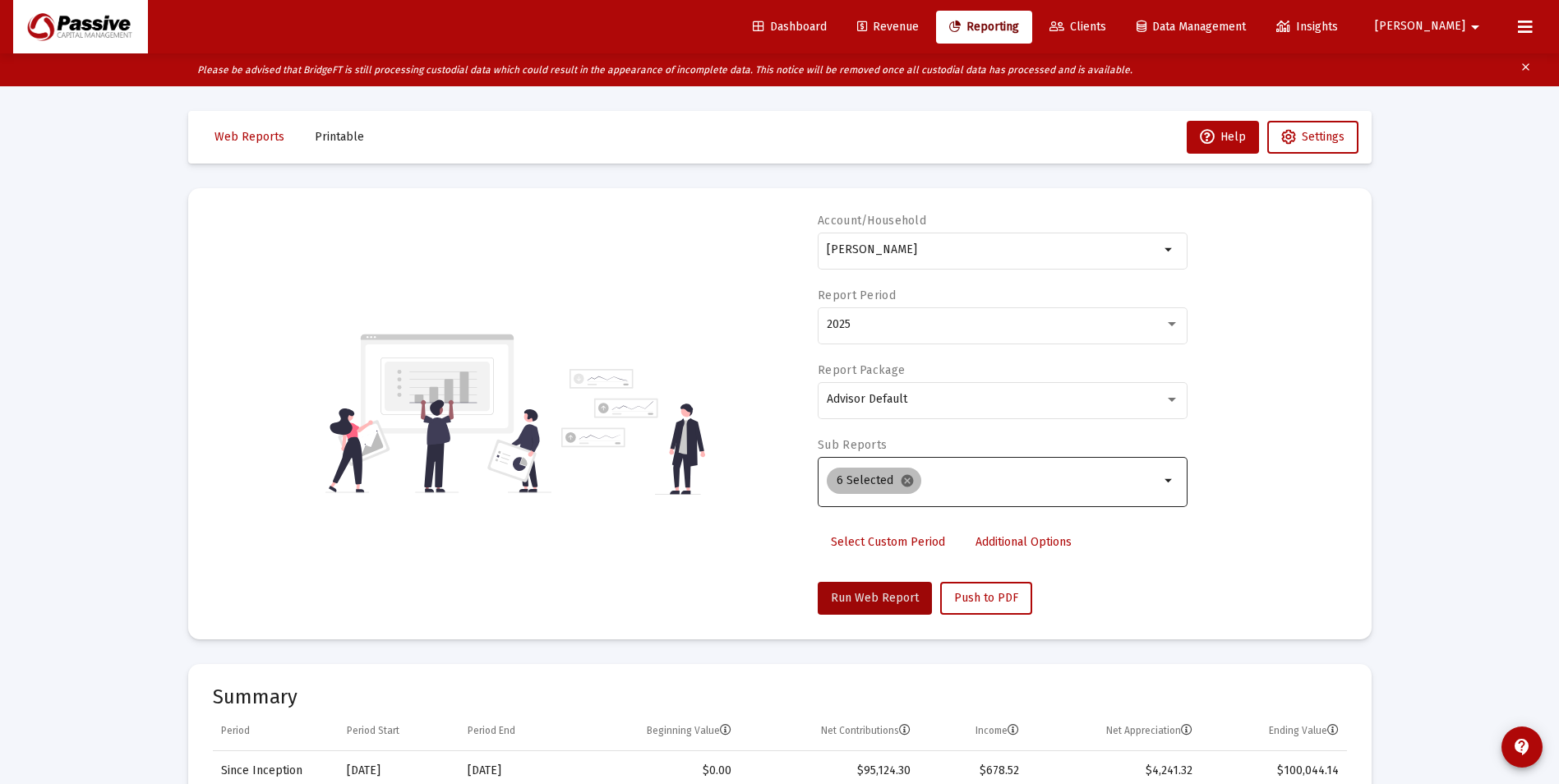
click at [900, 484] on mat-icon "cancel" at bounding box center [908, 481] width 15 height 15
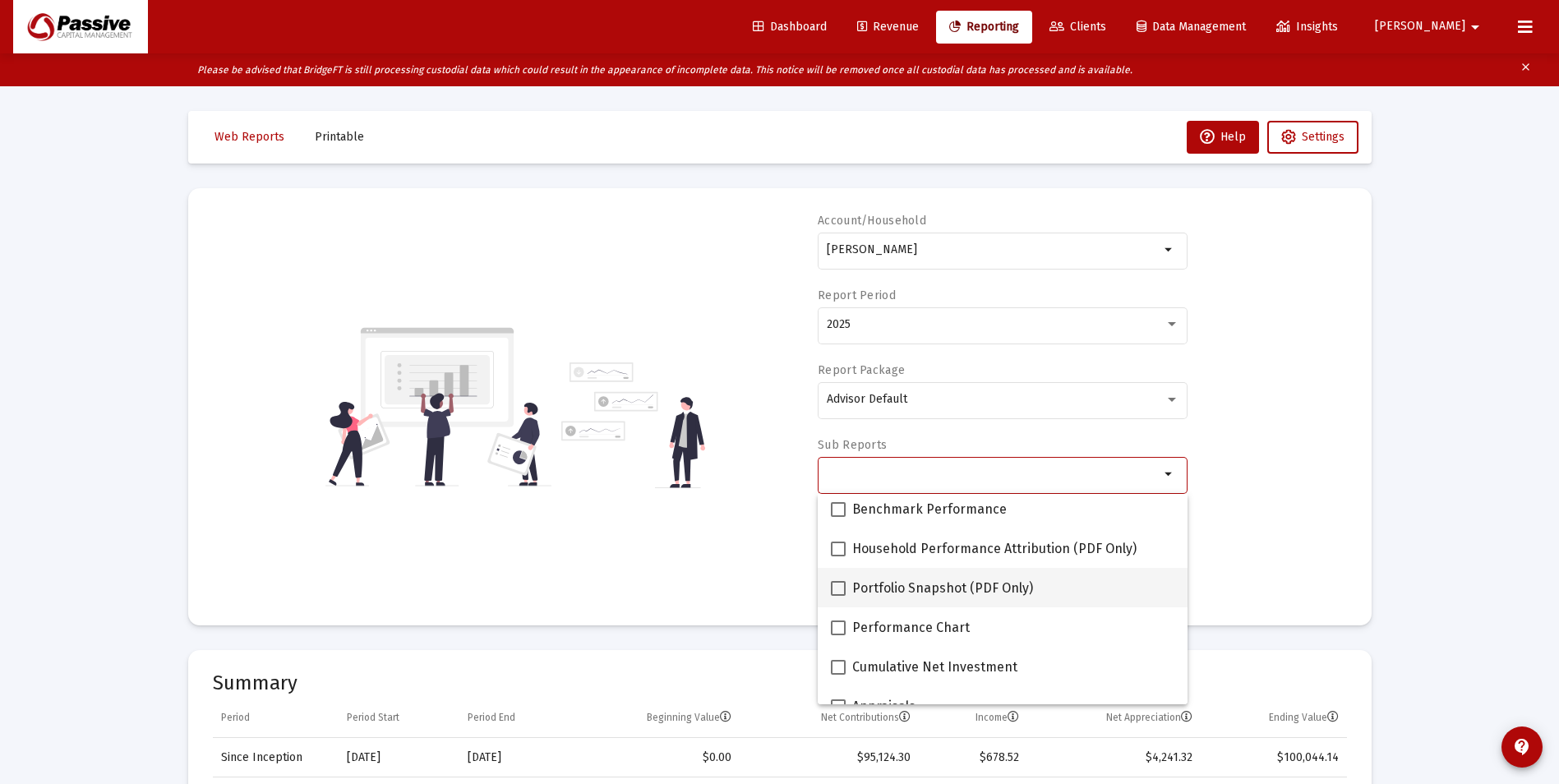
scroll to position [165, 0]
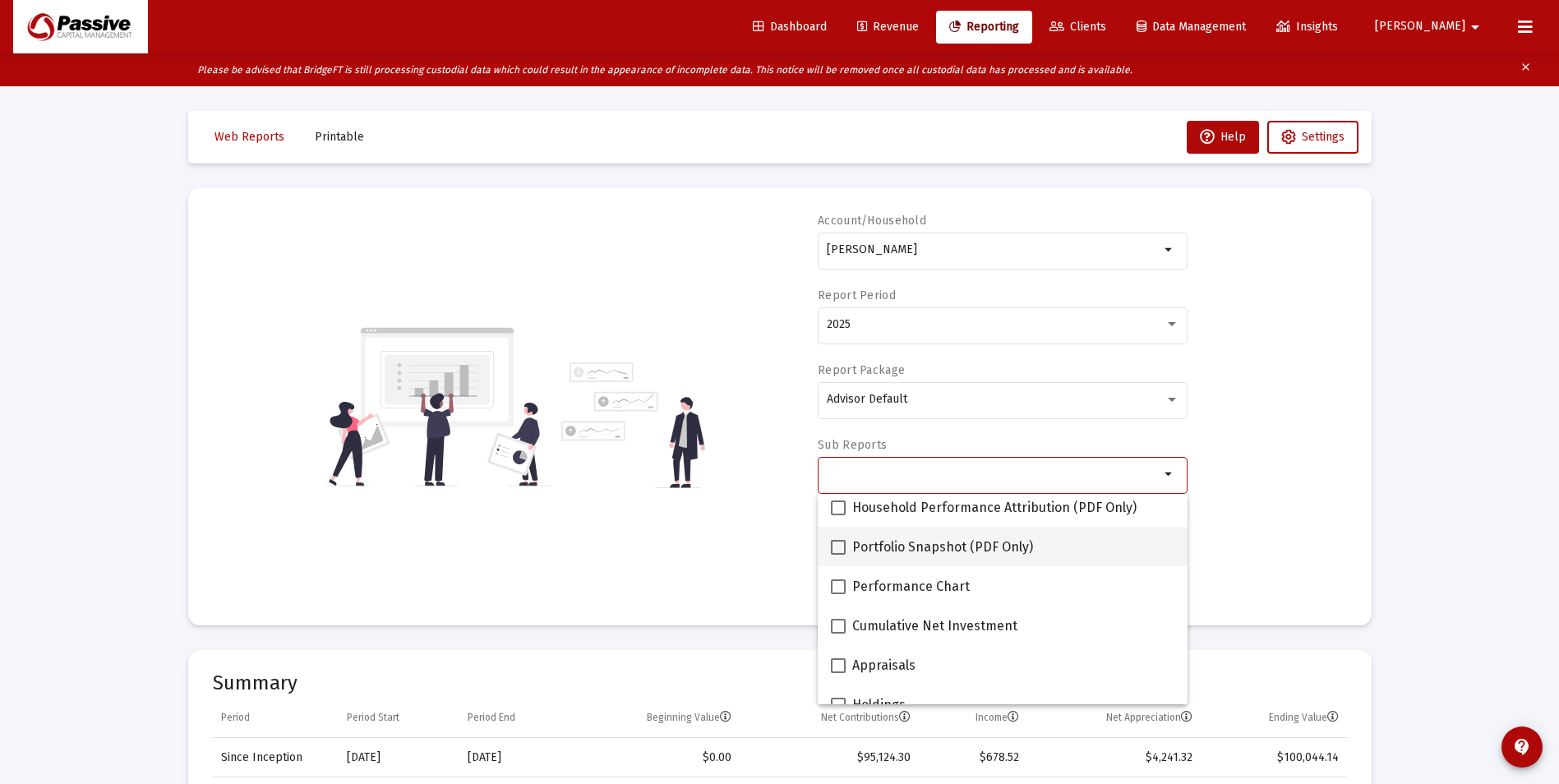
click at [901, 549] on span "Portfolio Snapshot (PDF Only)" at bounding box center [942, 546] width 181 height 20
click at [838, 555] on input "Portfolio Snapshot (PDF Only)" at bounding box center [838, 555] width 1 height 1
checkbox input "true"
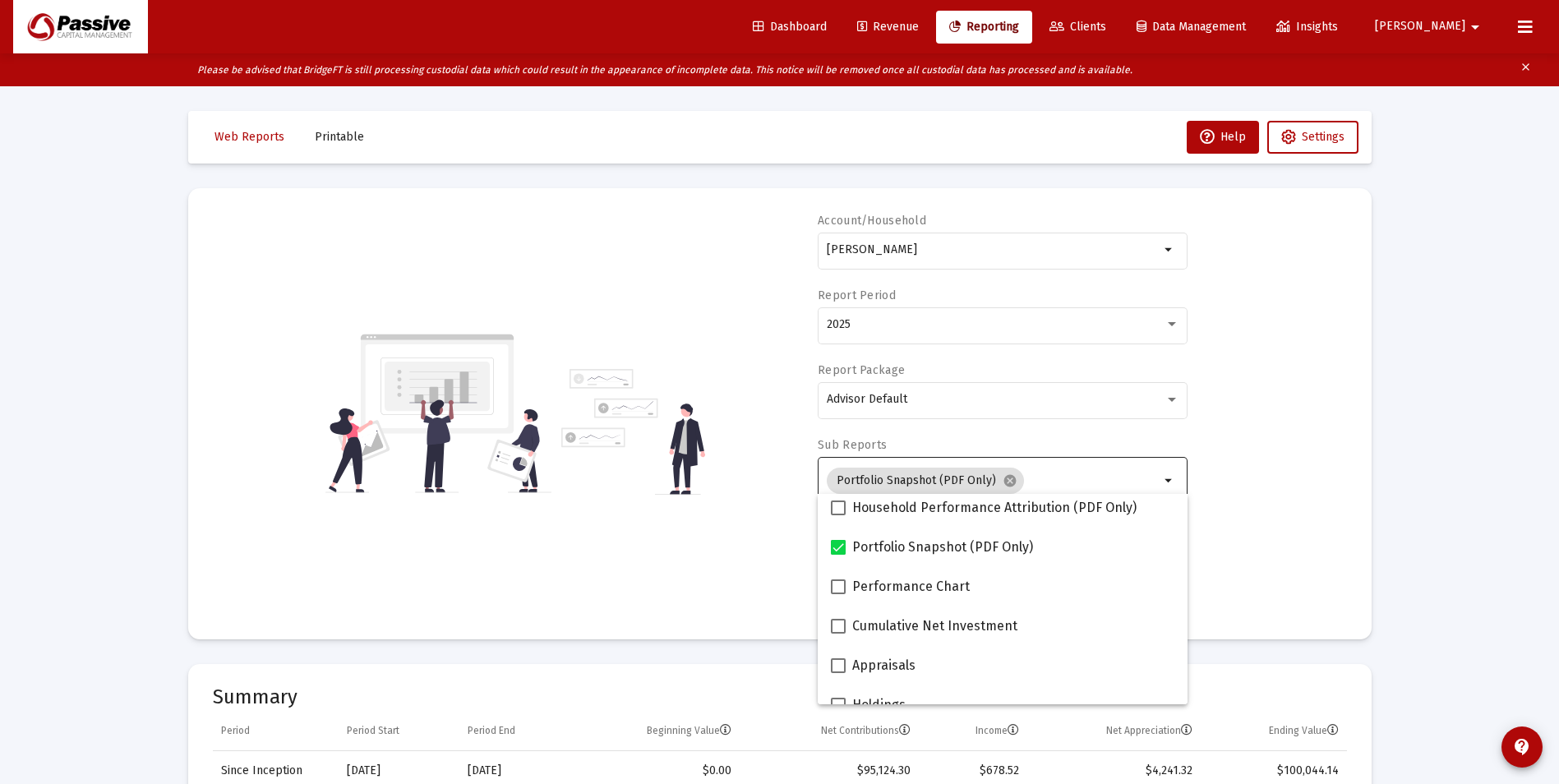
drag, startPoint x: 1359, startPoint y: 530, endPoint x: 1280, endPoint y: 535, distance: 79.2
click at [1355, 530] on mat-card "Account/Household [PERSON_NAME] Household arrow_drop_down Report Period 2025 Re…" at bounding box center [780, 414] width 1184 height 451
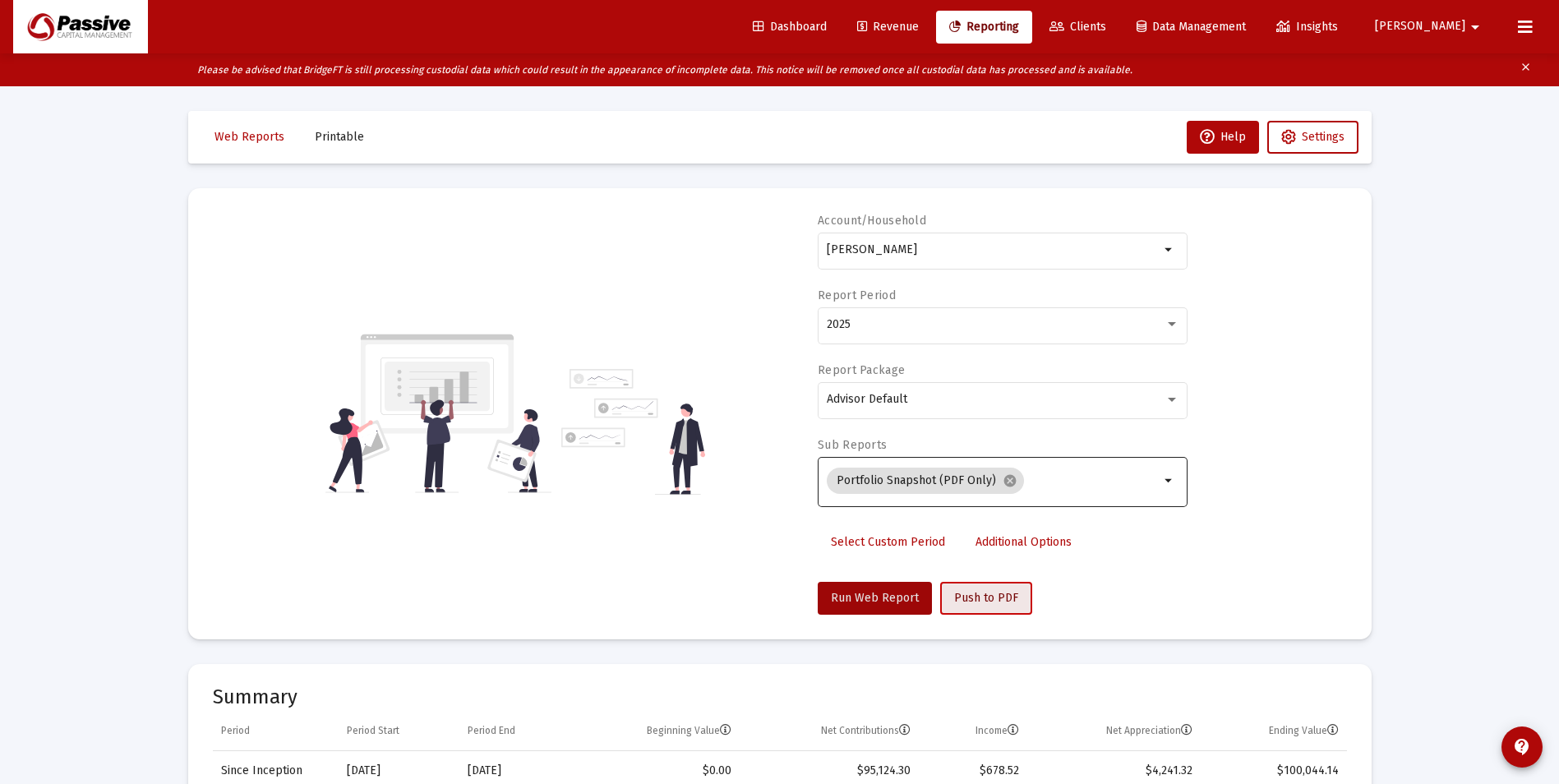
click at [991, 601] on span "Push to PDF" at bounding box center [986, 597] width 65 height 14
click at [326, 138] on span "Printable" at bounding box center [339, 137] width 50 height 14
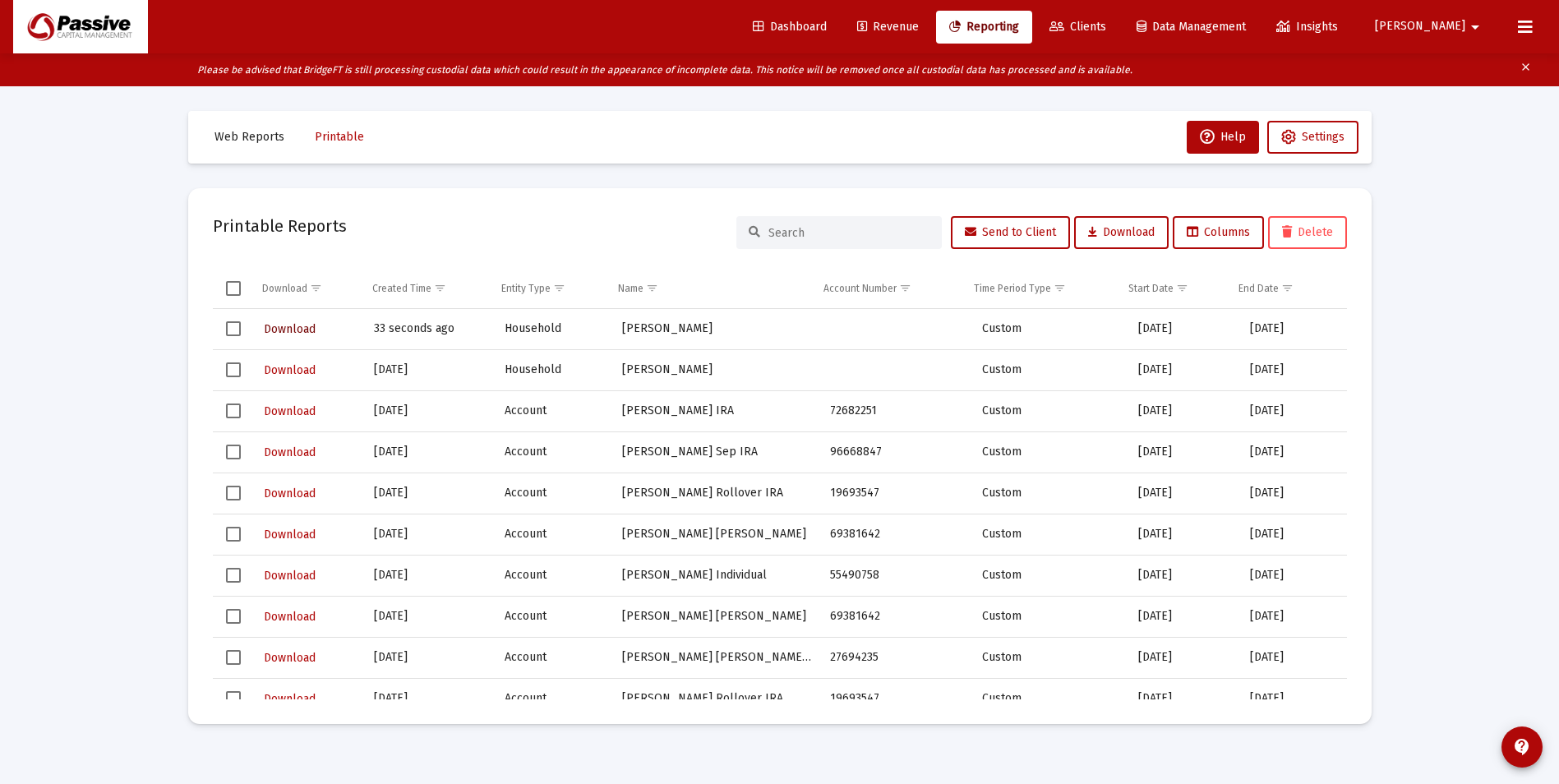
drag, startPoint x: 294, startPoint y: 327, endPoint x: 298, endPoint y: 320, distance: 8.1
click at [294, 327] on span "Download" at bounding box center [289, 328] width 51 height 14
click at [919, 29] on span "Revenue" at bounding box center [888, 26] width 62 height 14
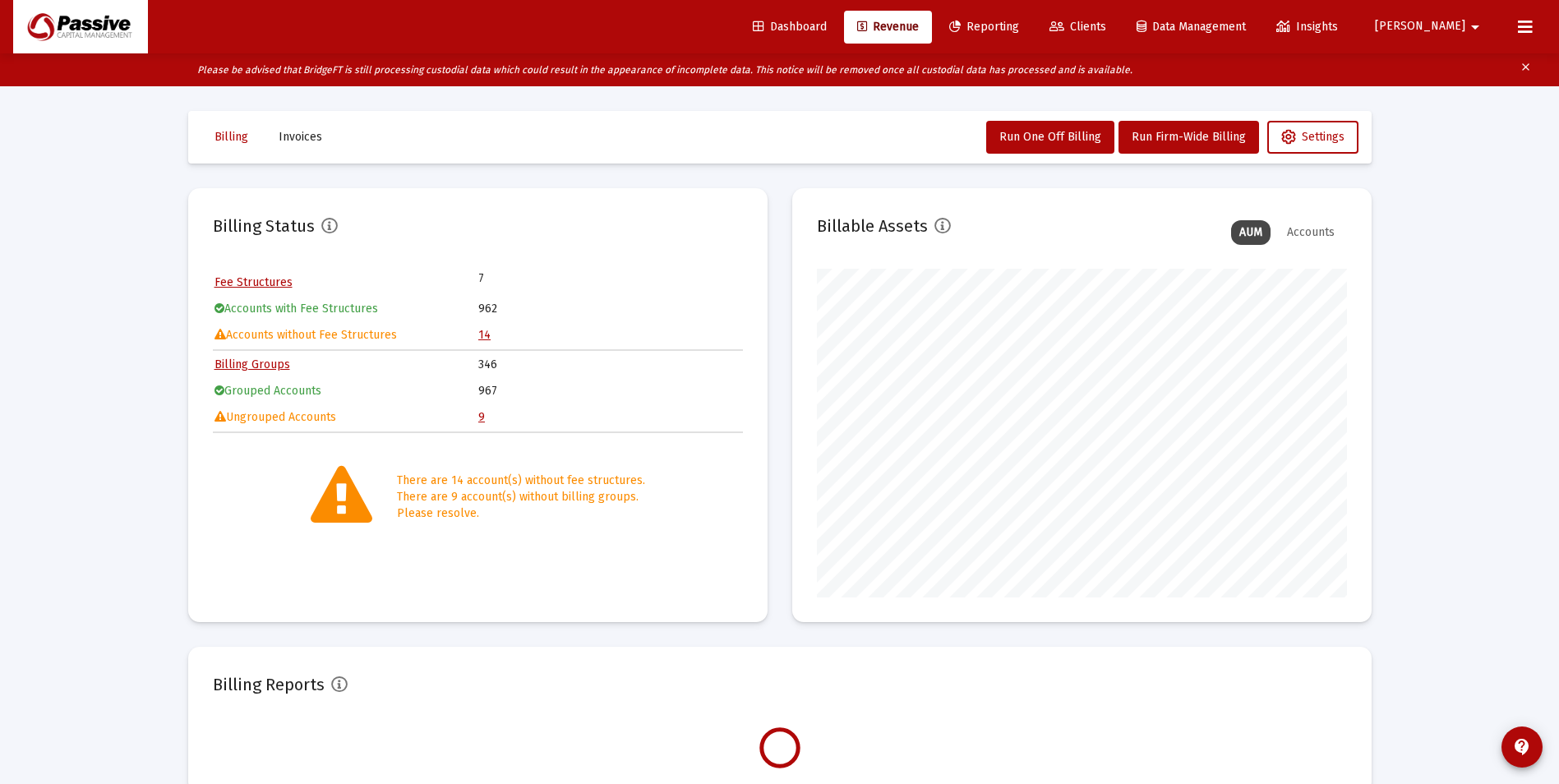
click at [482, 415] on link "9" at bounding box center [481, 416] width 7 height 14
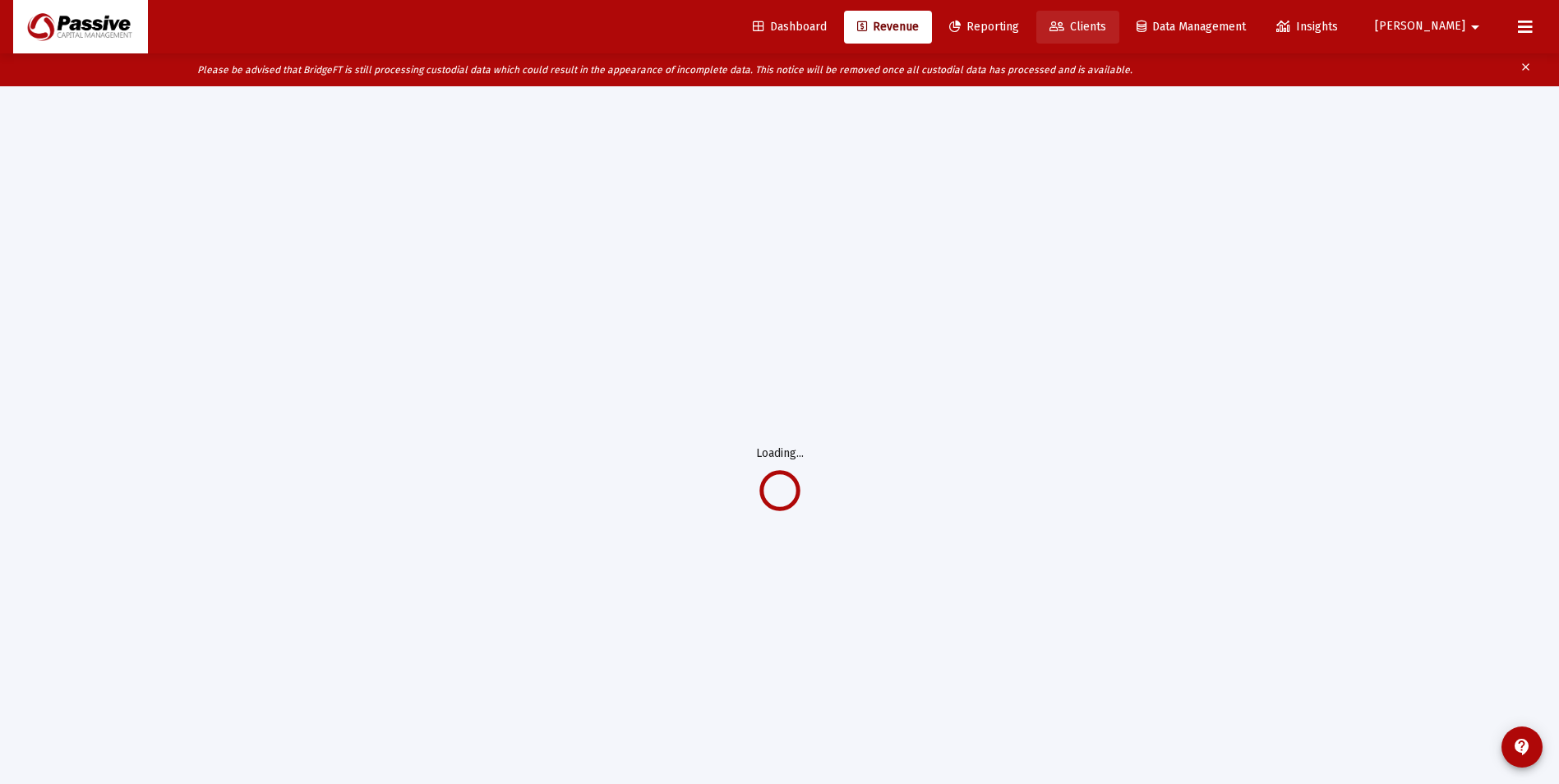
click at [1106, 24] on span "Clients" at bounding box center [1078, 26] width 57 height 14
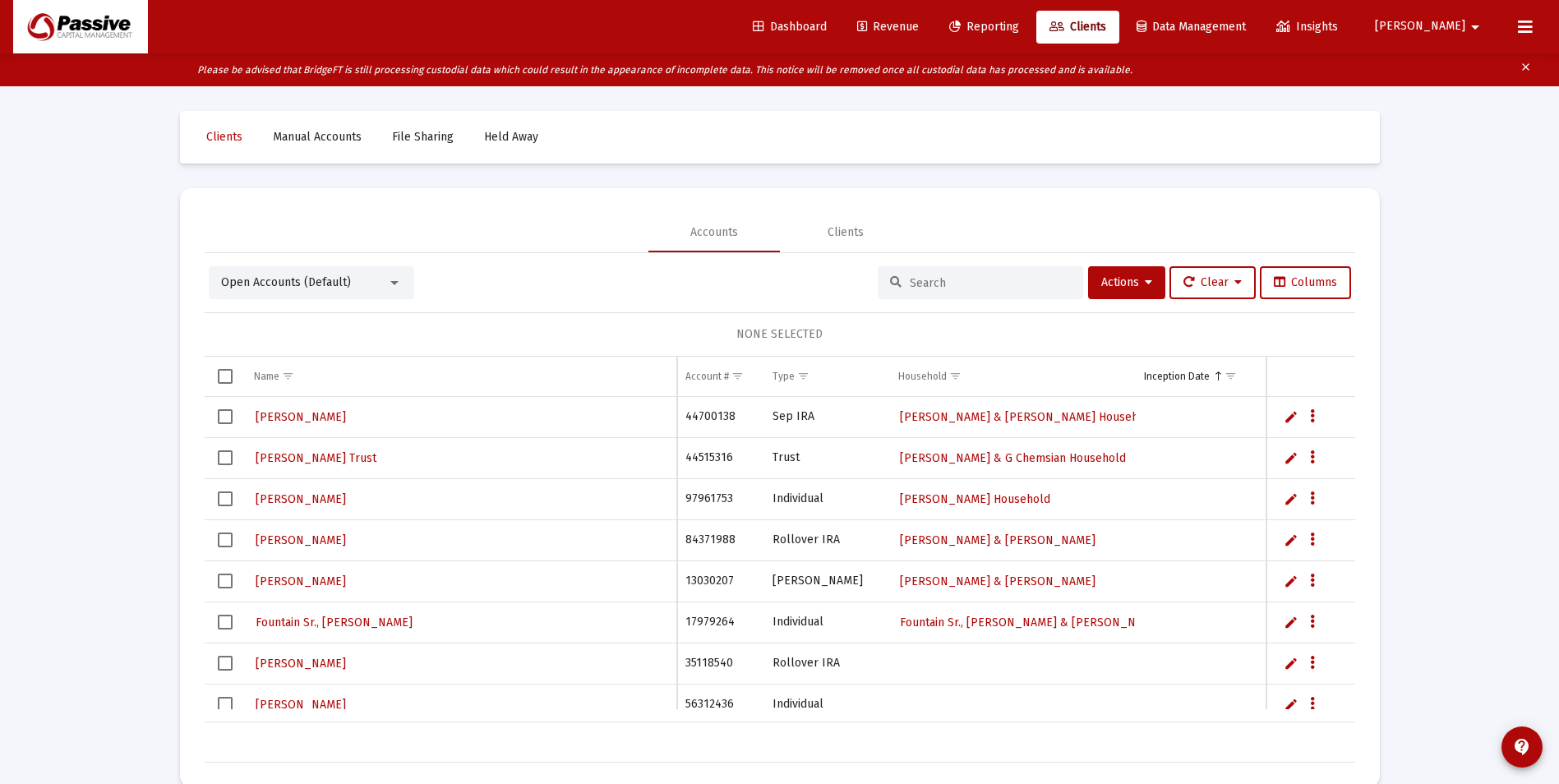
click at [932, 36] on link "Revenue" at bounding box center [888, 26] width 88 height 33
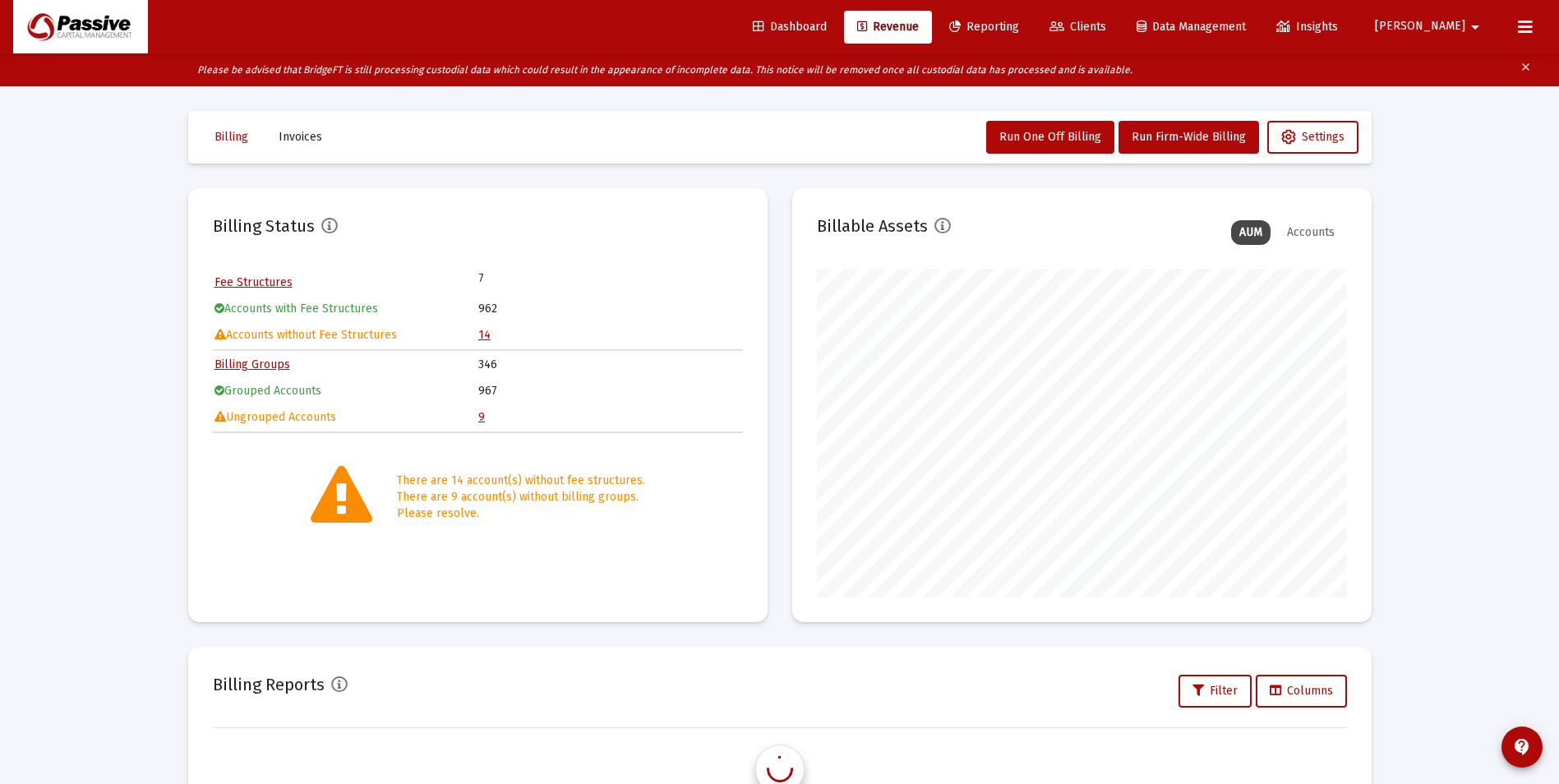
scroll to position [328, 530]
click at [1019, 31] on span "Reporting" at bounding box center [983, 26] width 70 height 14
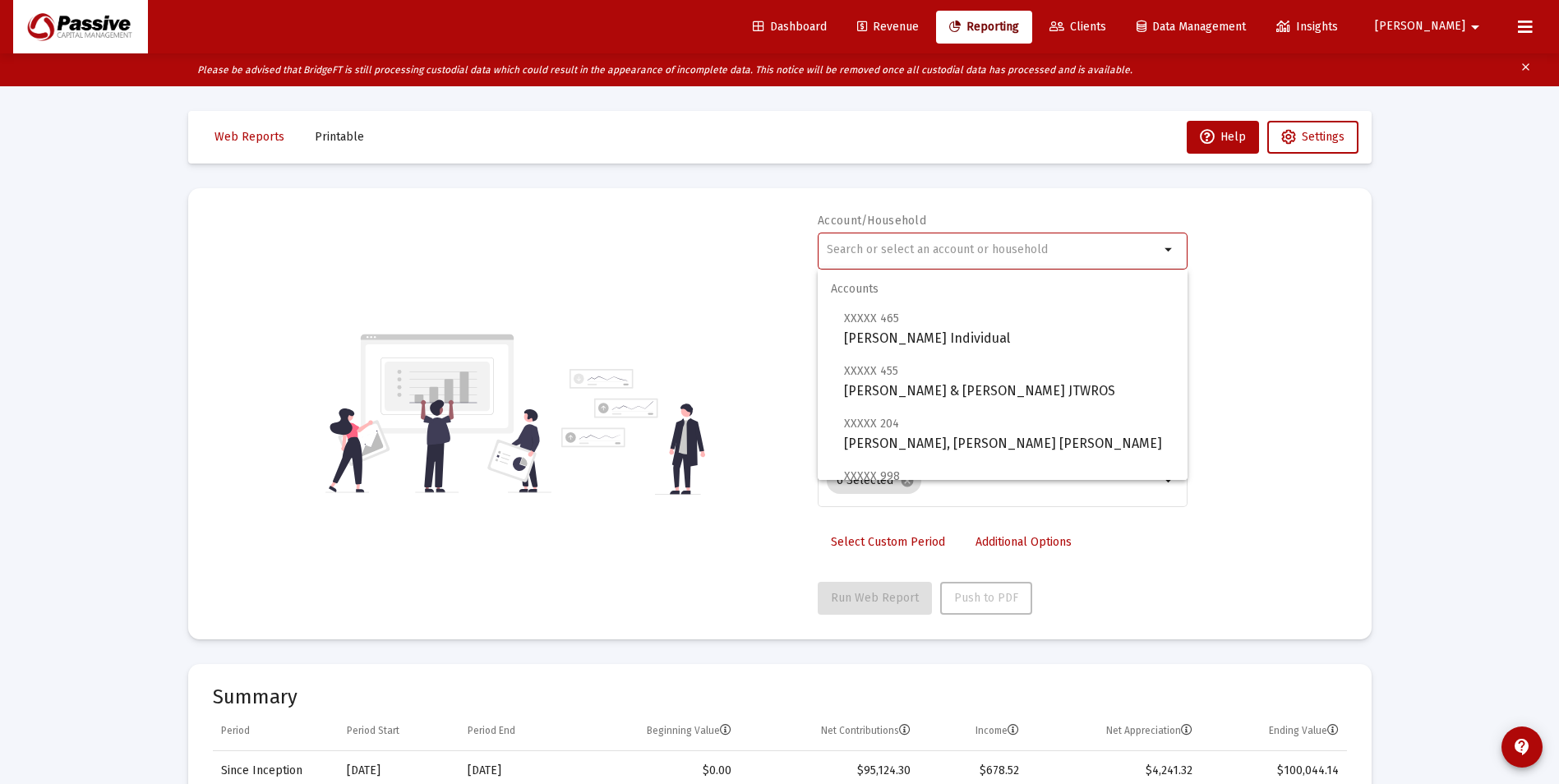
click at [906, 254] on input "text" at bounding box center [994, 250] width 333 height 13
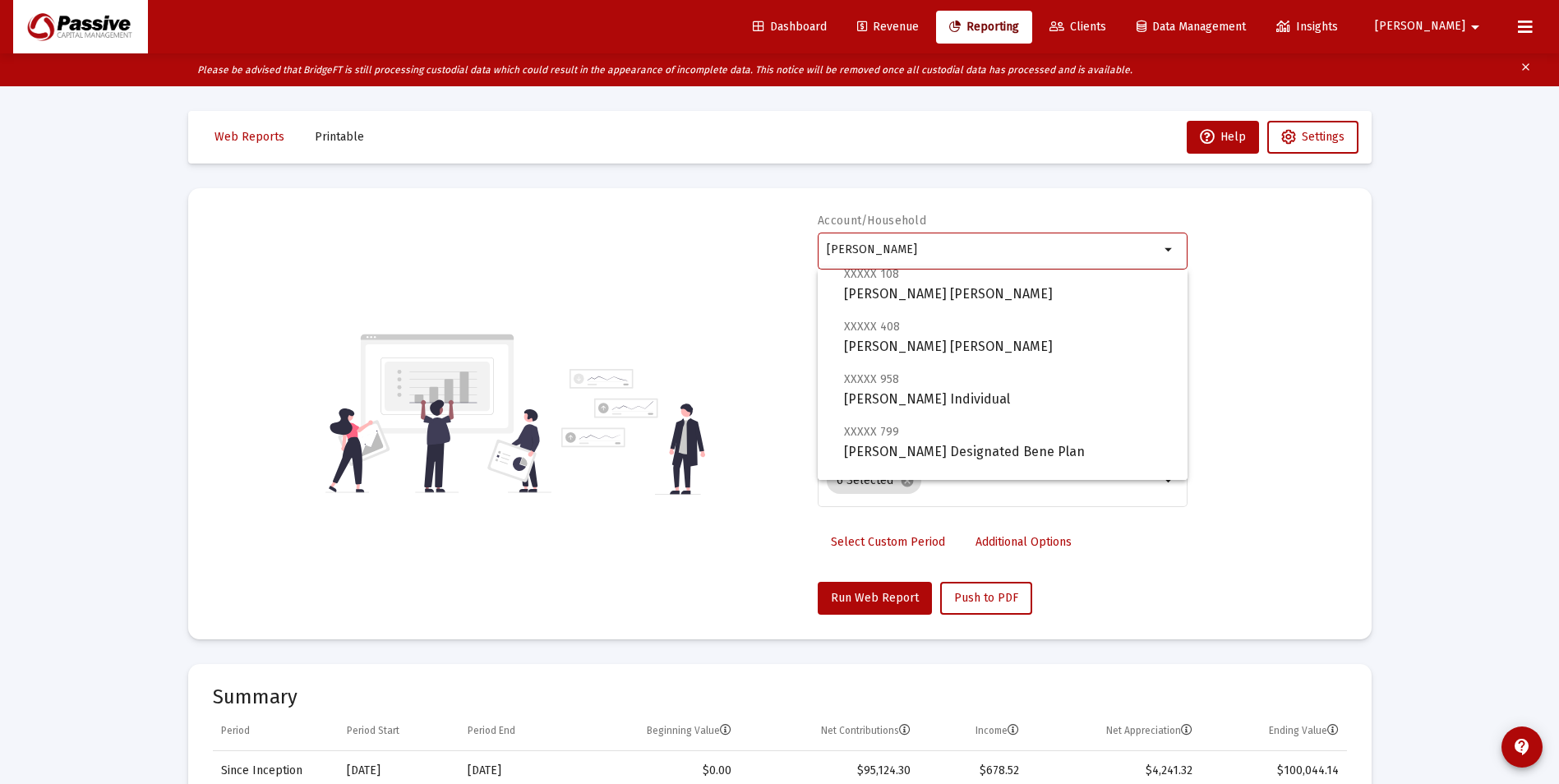
scroll to position [500, 0]
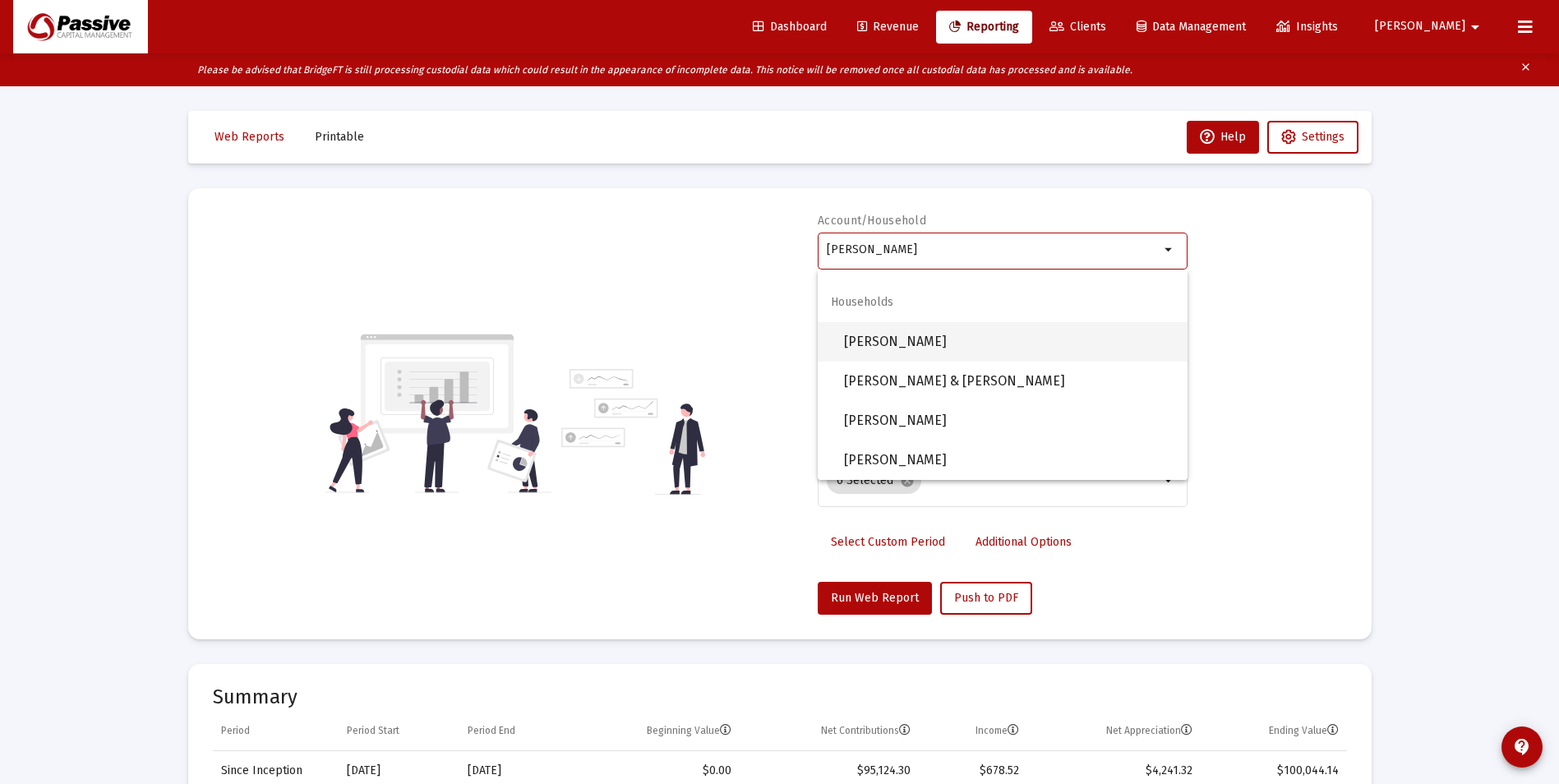
click at [926, 347] on span "[PERSON_NAME]" at bounding box center [1009, 341] width 330 height 39
type input "[PERSON_NAME]"
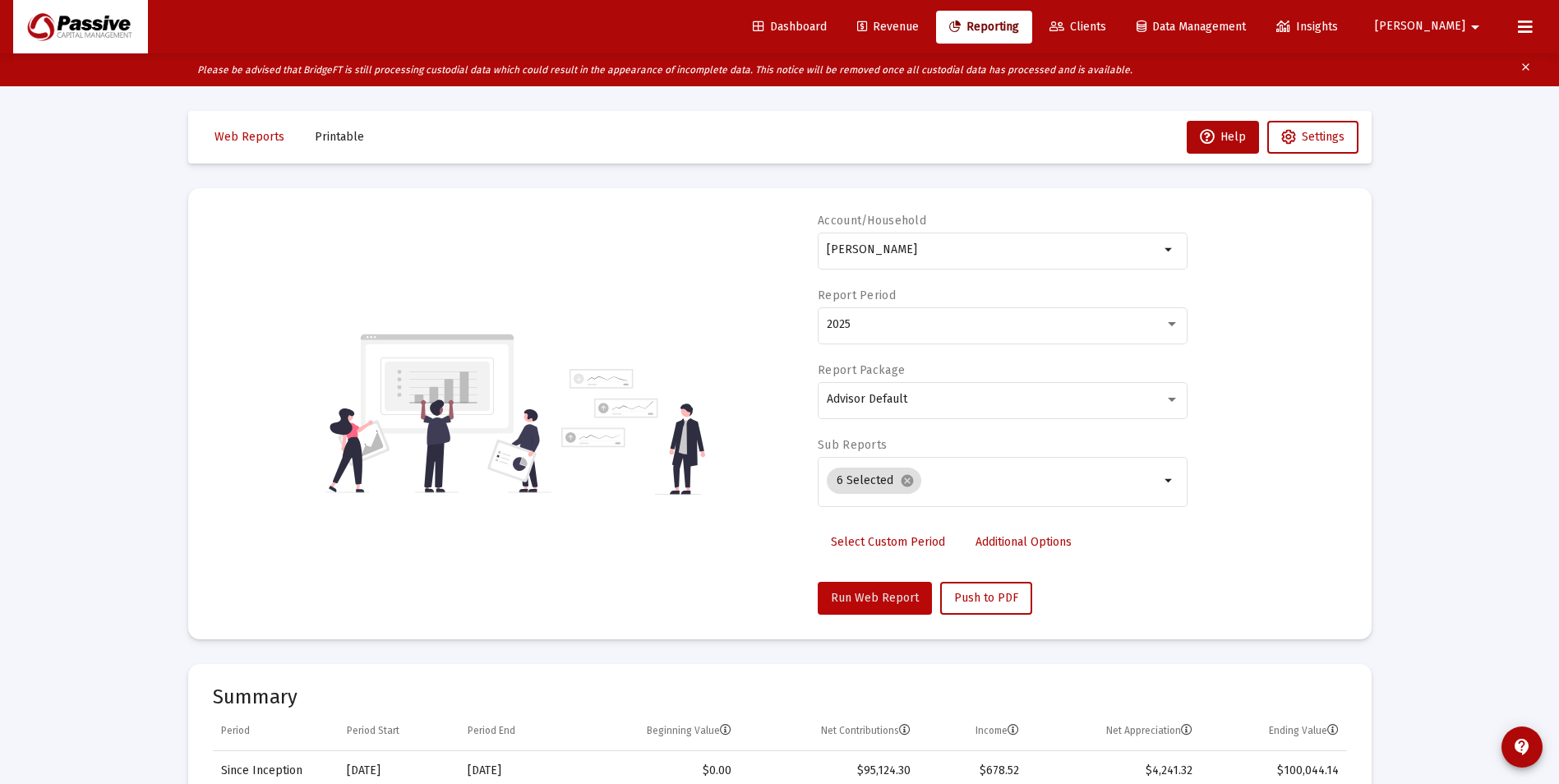
click at [879, 590] on span "Run Web Report" at bounding box center [875, 597] width 88 height 14
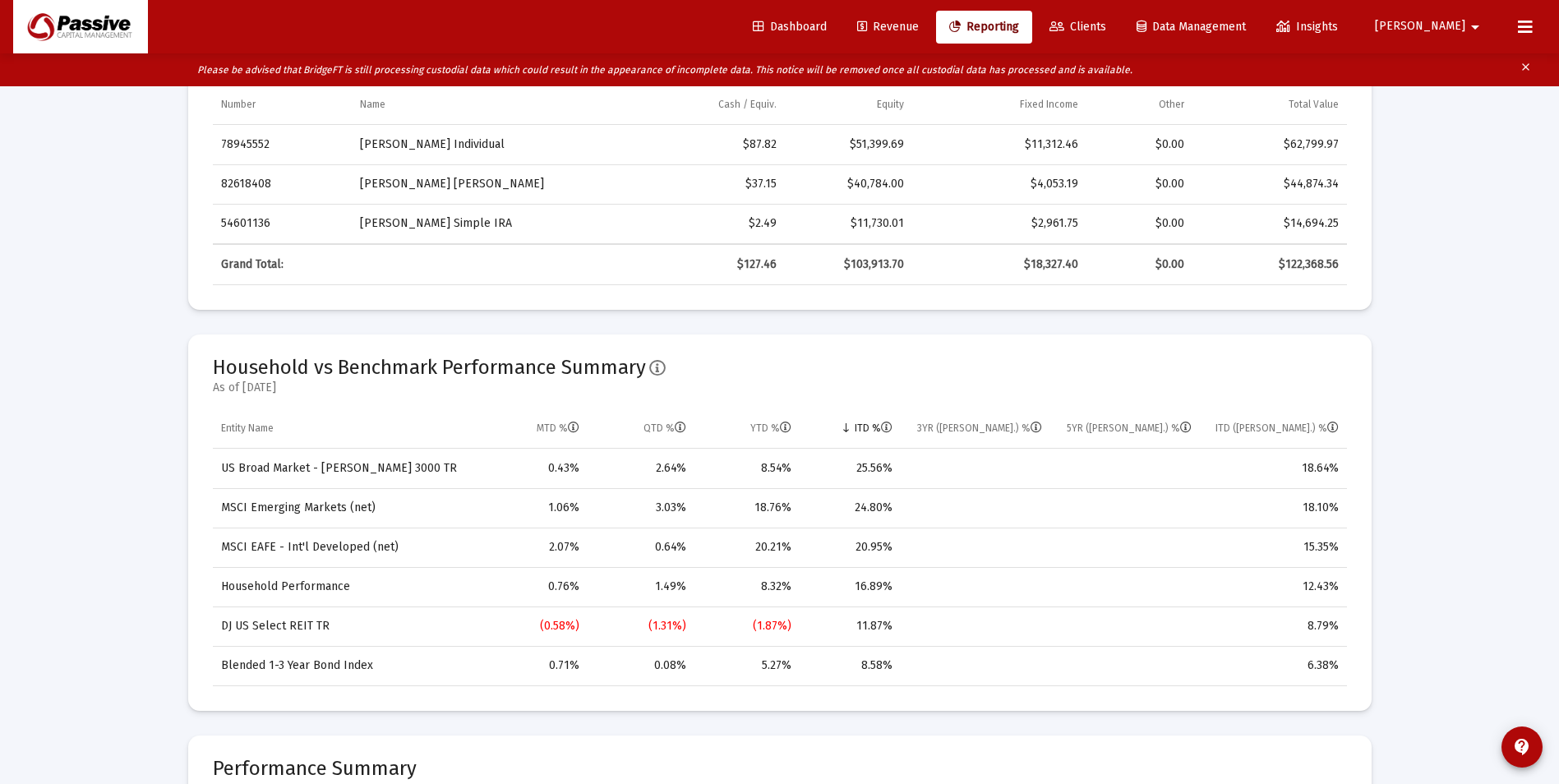
scroll to position [986, 0]
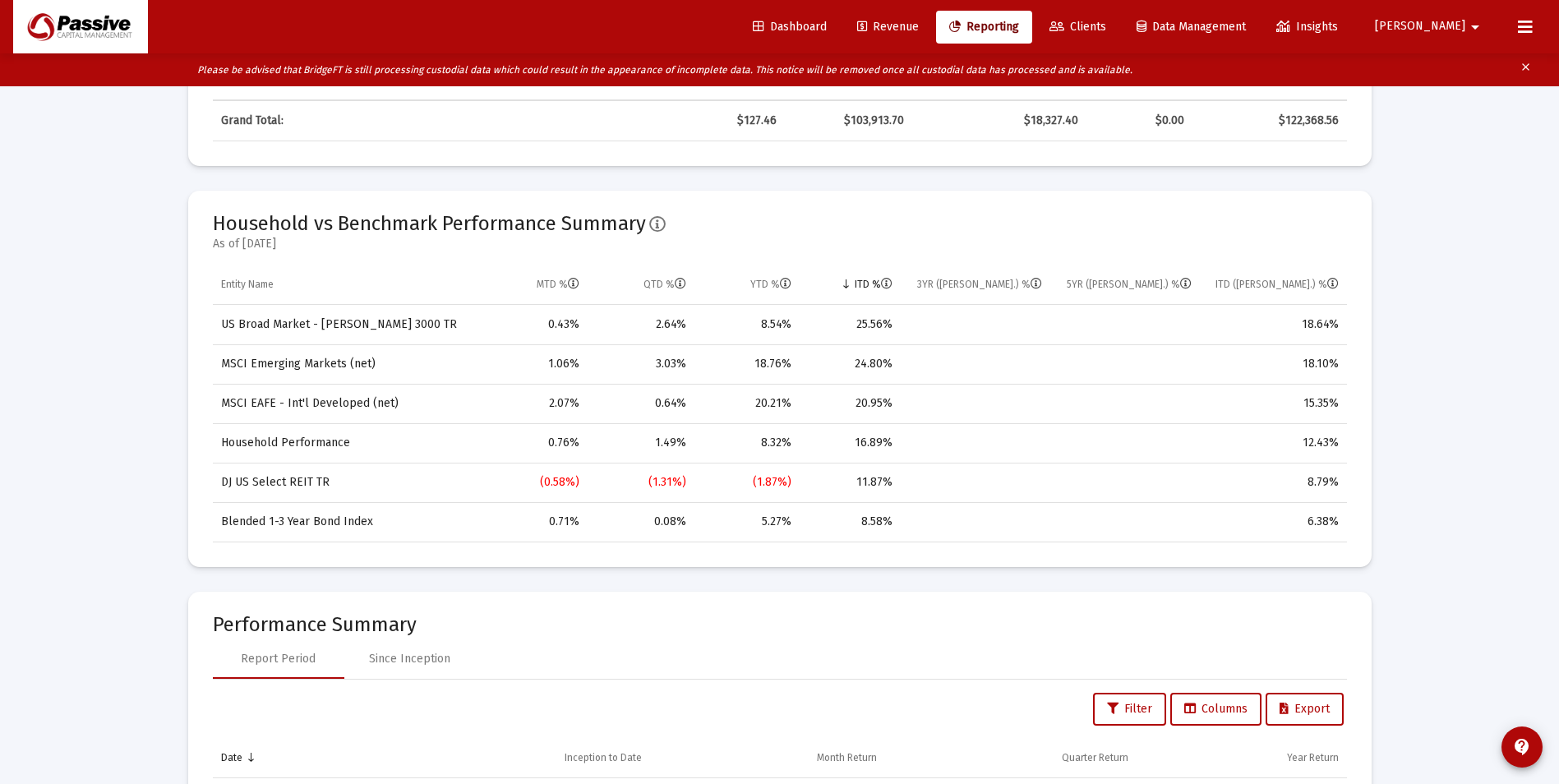
click at [1476, 23] on mat-icon "arrow_drop_down" at bounding box center [1475, 26] width 20 height 33
click at [1441, 76] on icon at bounding box center [1444, 70] width 15 height 15
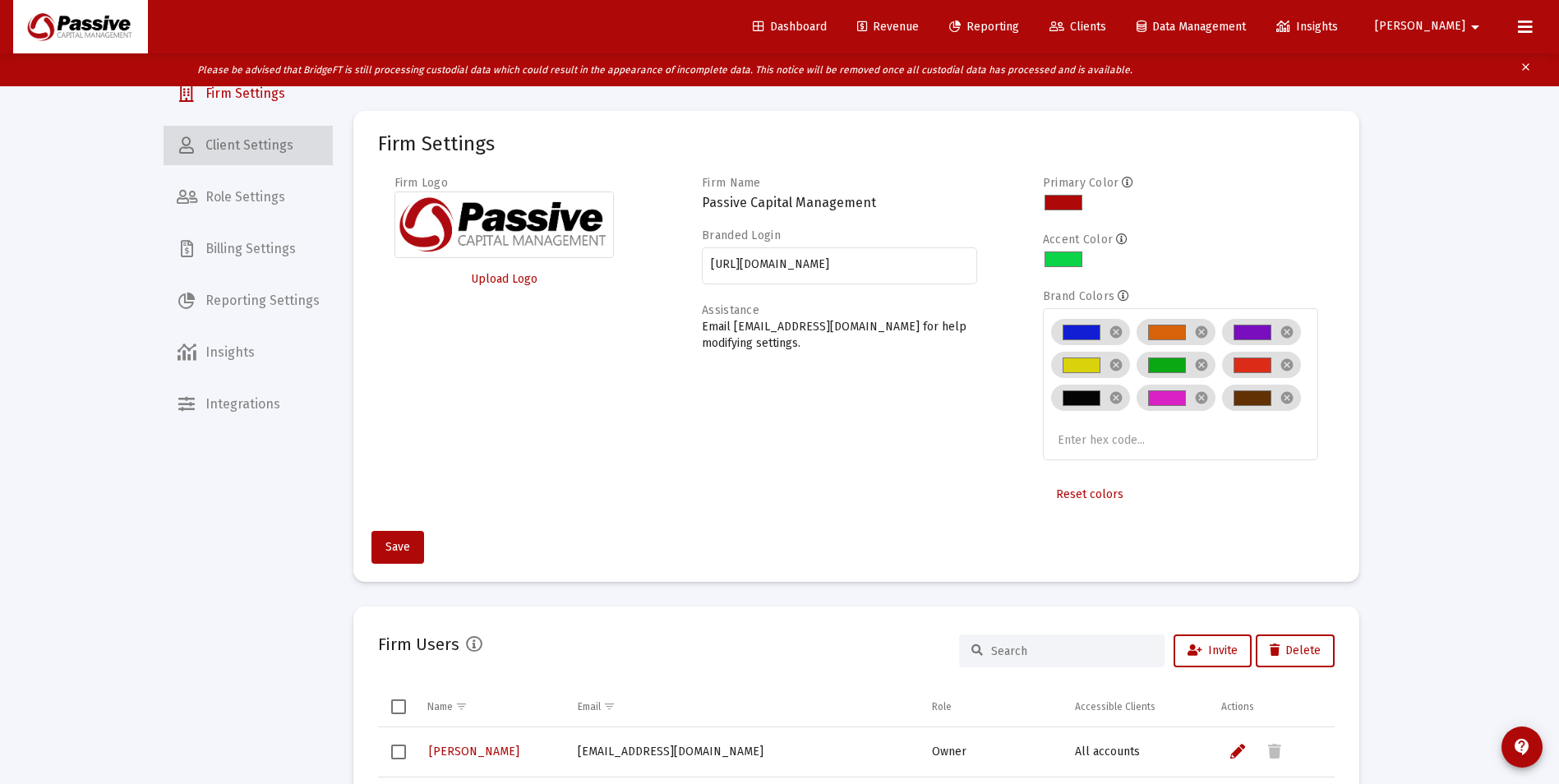
click at [262, 158] on span "Client Settings" at bounding box center [248, 145] width 169 height 39
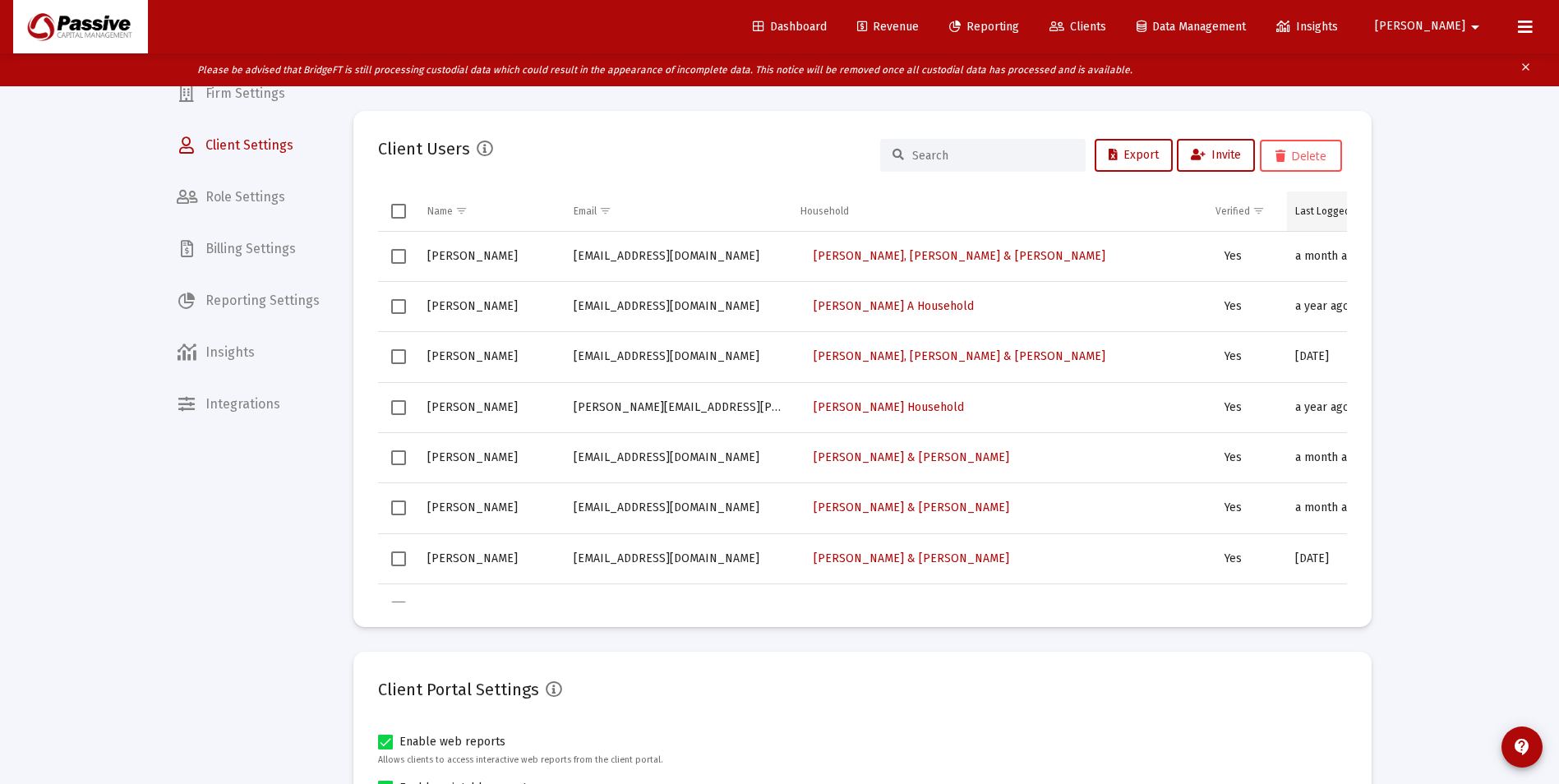
click at [1324, 220] on td "Last Logged In" at bounding box center [1345, 211] width 117 height 39
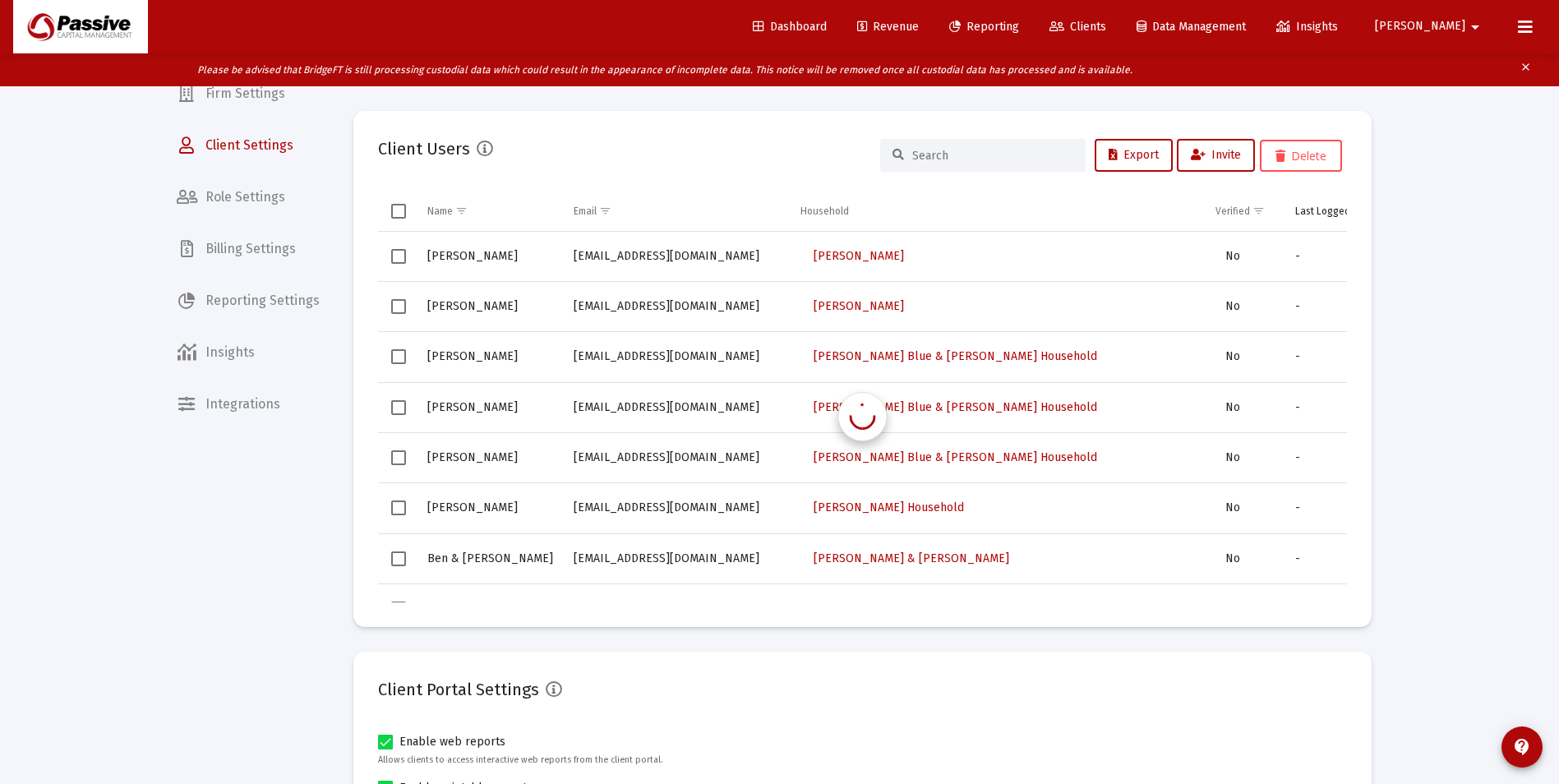
click at [1321, 214] on div "Last Logged In" at bounding box center [1328, 211] width 66 height 13
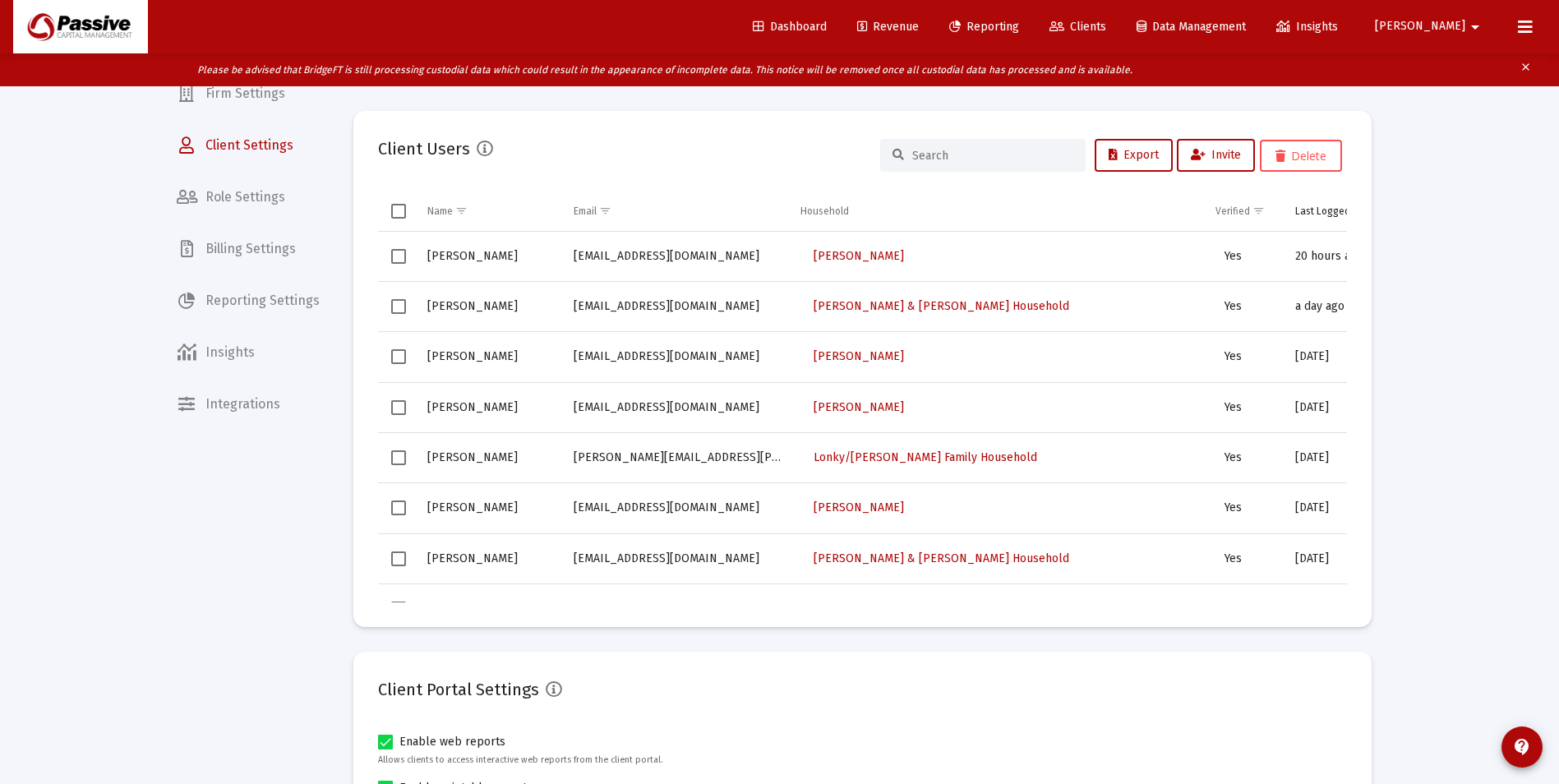
click at [919, 26] on span "Revenue" at bounding box center [888, 26] width 62 height 14
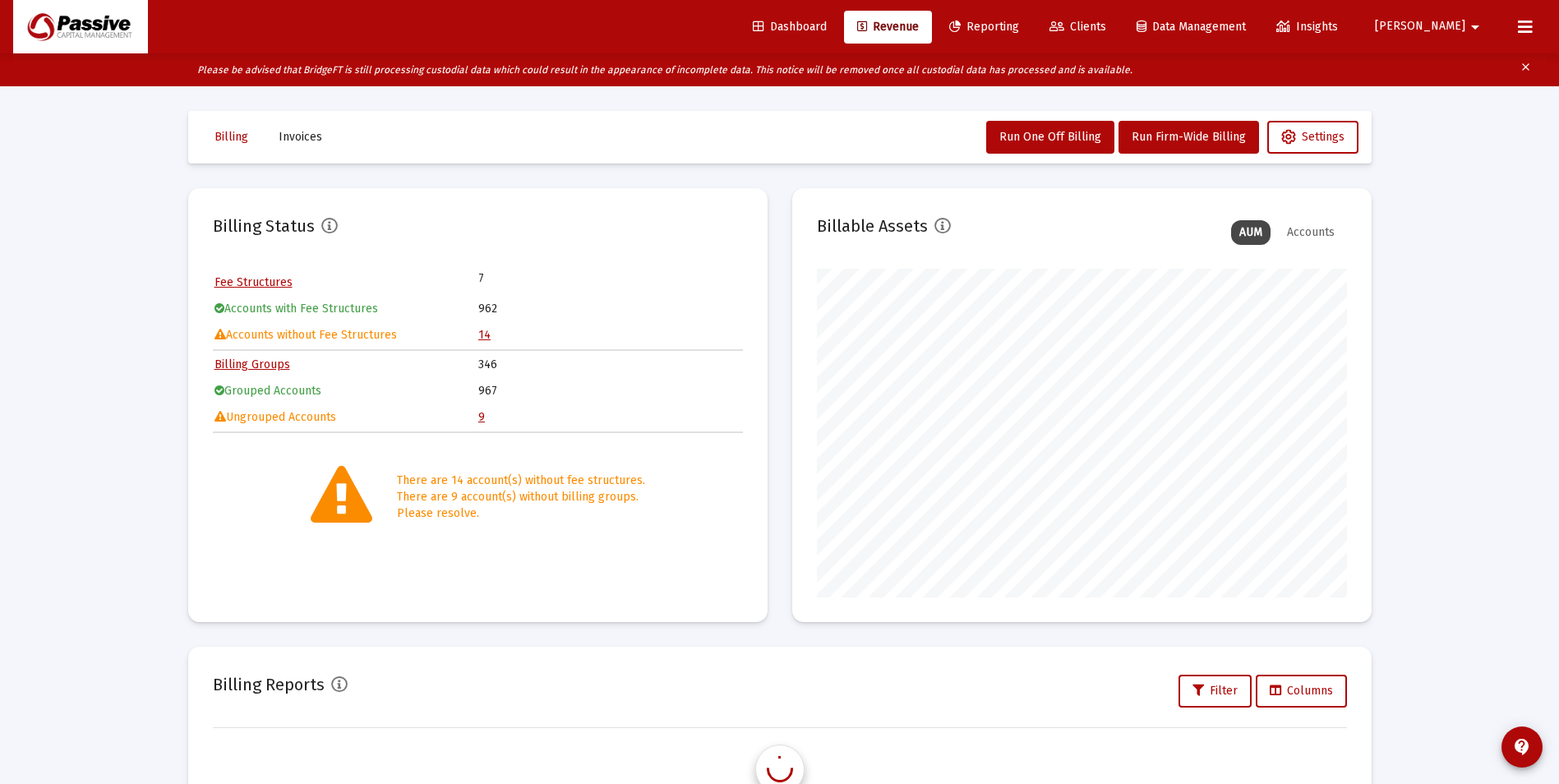
scroll to position [328, 530]
